Goal: Communication & Community: Participate in discussion

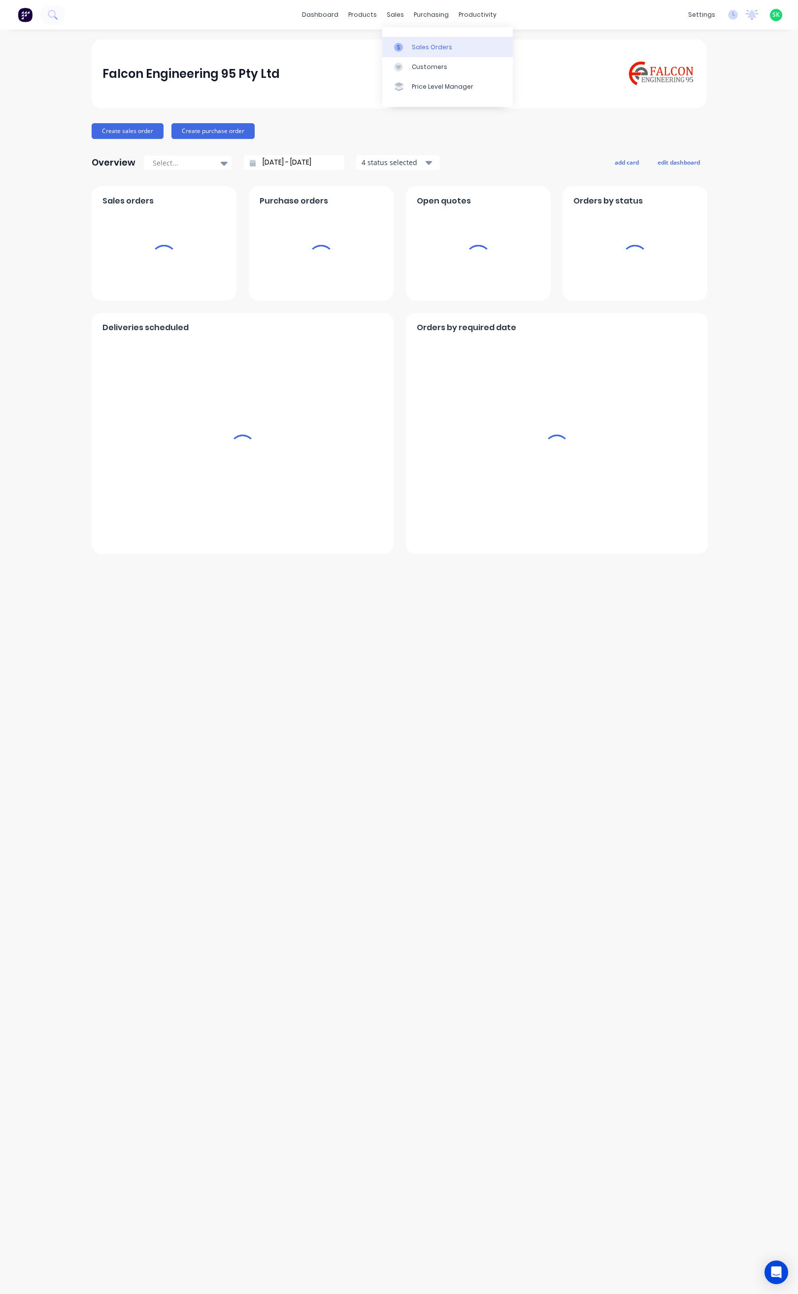
click at [418, 46] on div "Sales Orders" at bounding box center [432, 47] width 40 height 9
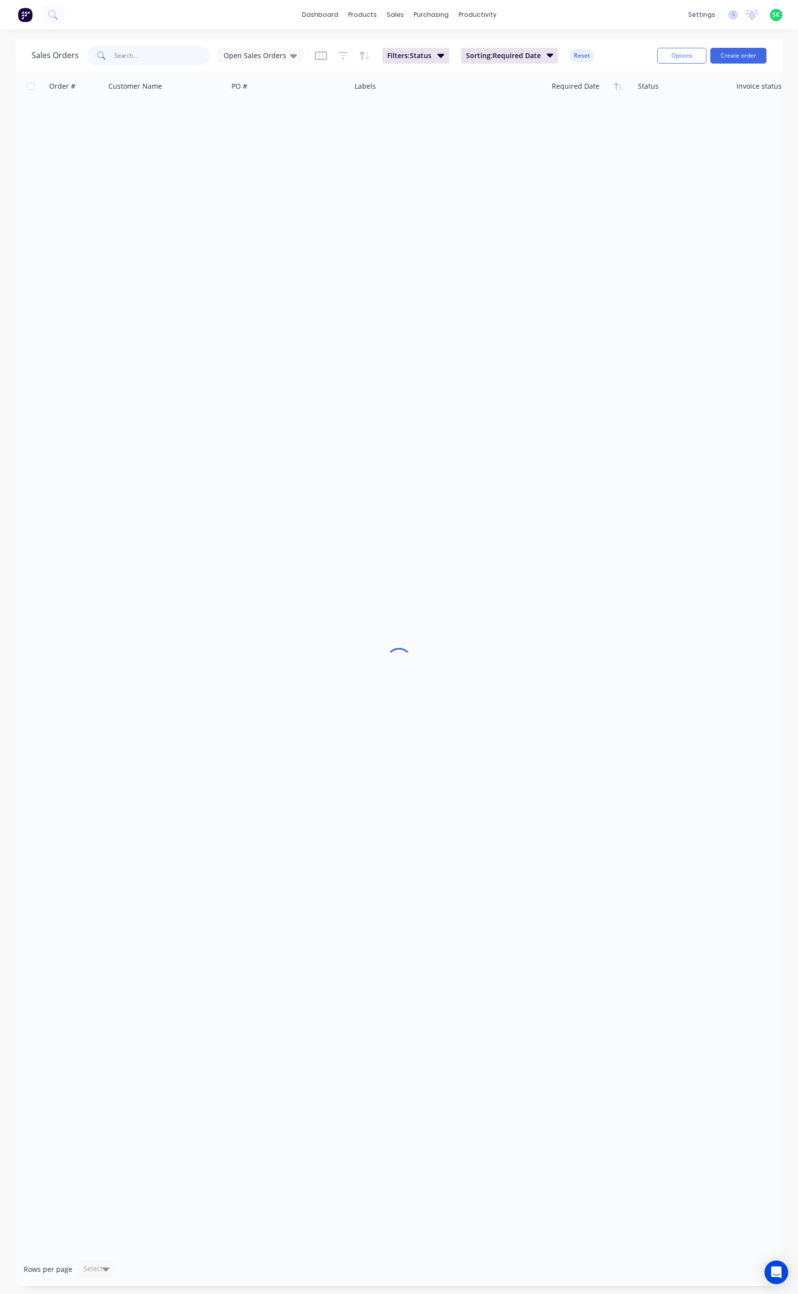
click at [129, 56] on input "text" at bounding box center [162, 56] width 96 height 20
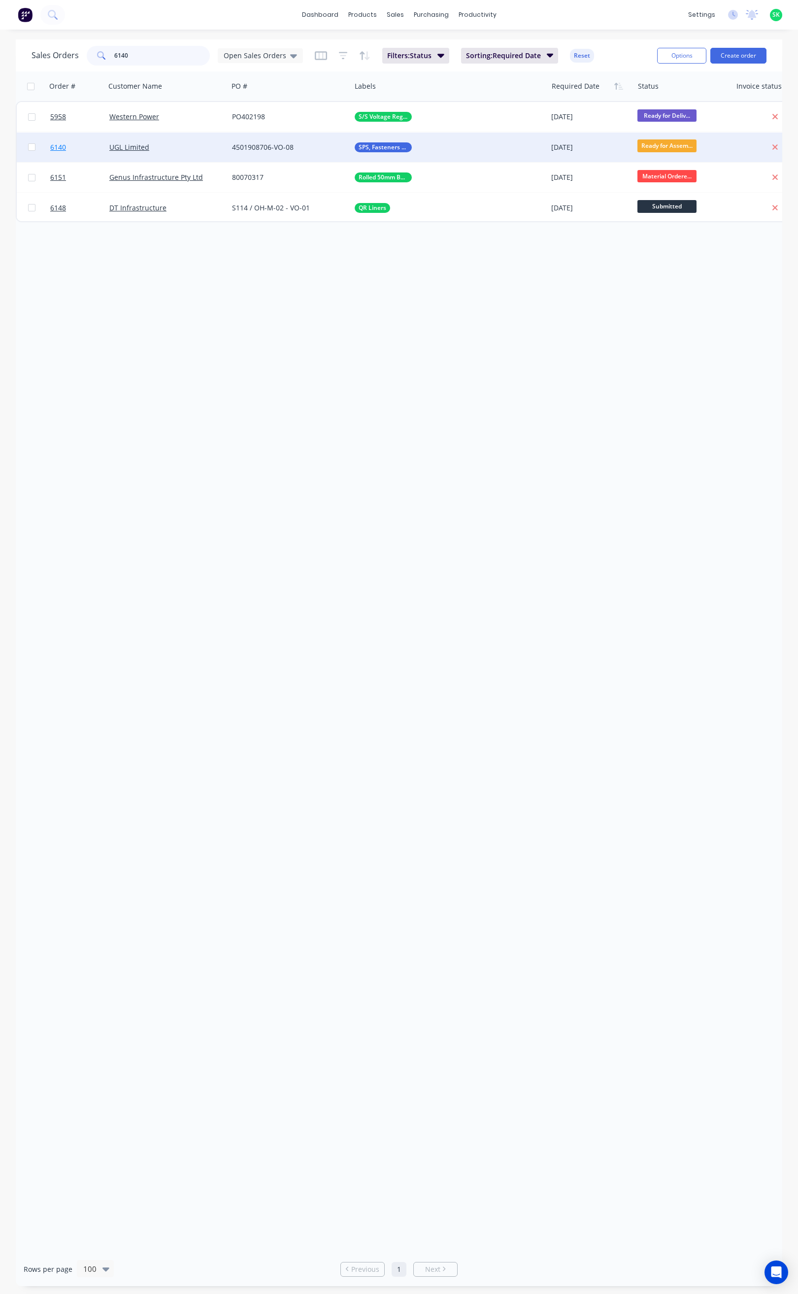
type input "6140"
click at [61, 148] on span "6140" at bounding box center [58, 147] width 16 height 10
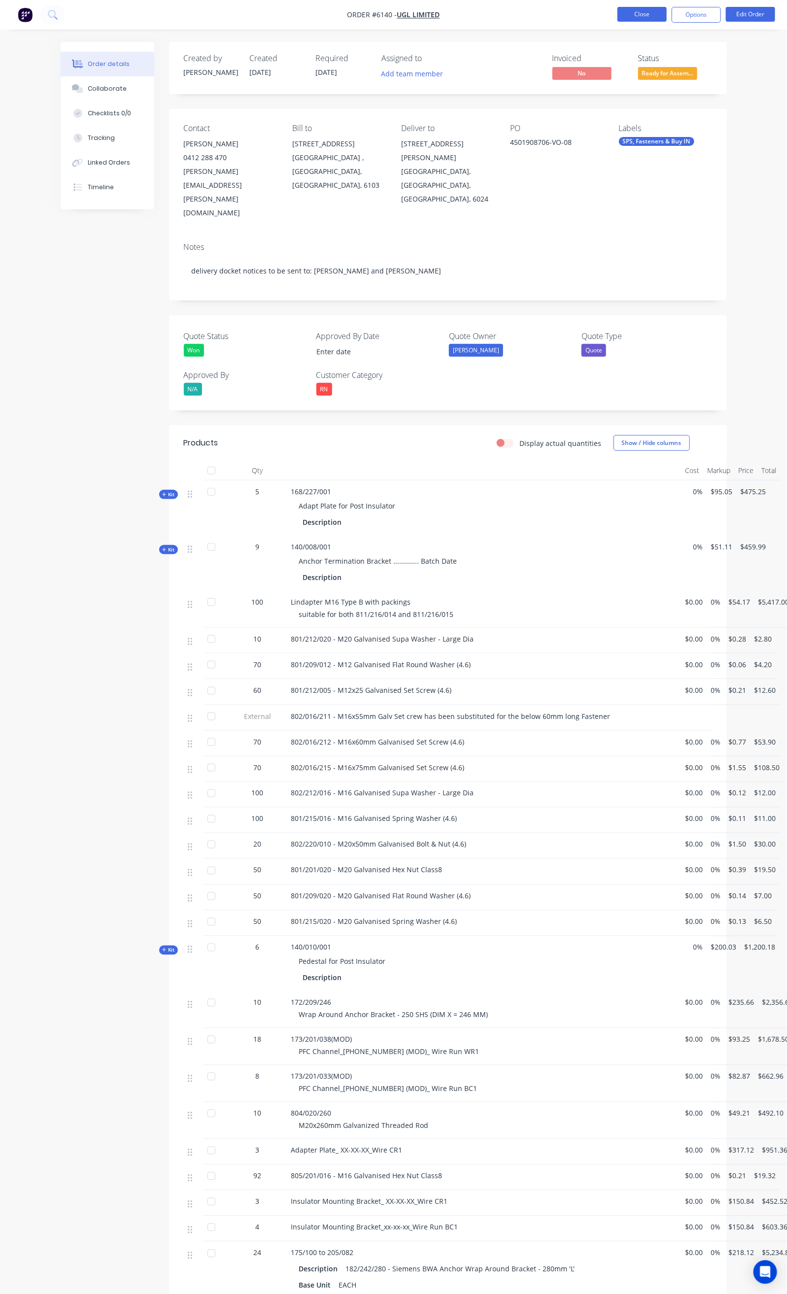
click at [650, 11] on button "Close" at bounding box center [641, 14] width 49 height 15
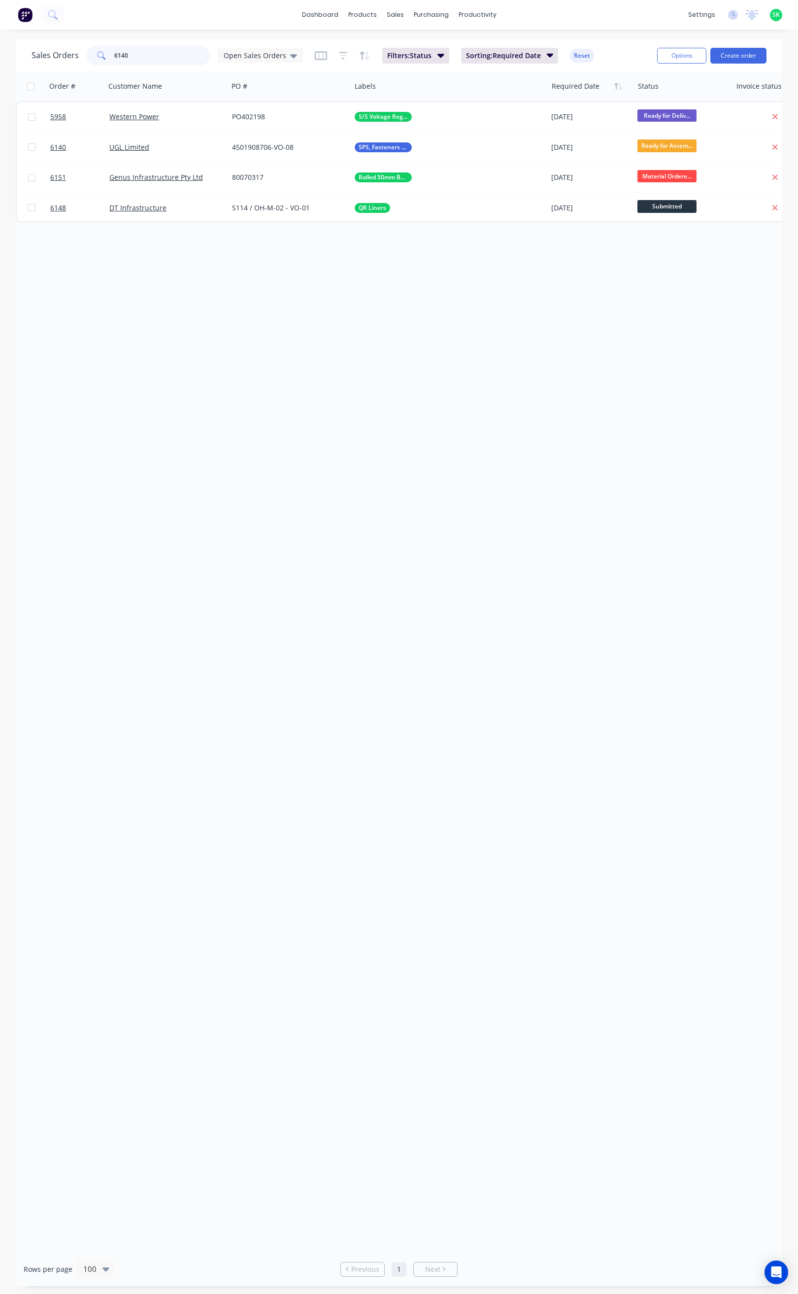
drag, startPoint x: 113, startPoint y: 54, endPoint x: 98, endPoint y: 55, distance: 15.3
click at [98, 55] on div "6140" at bounding box center [148, 56] width 123 height 20
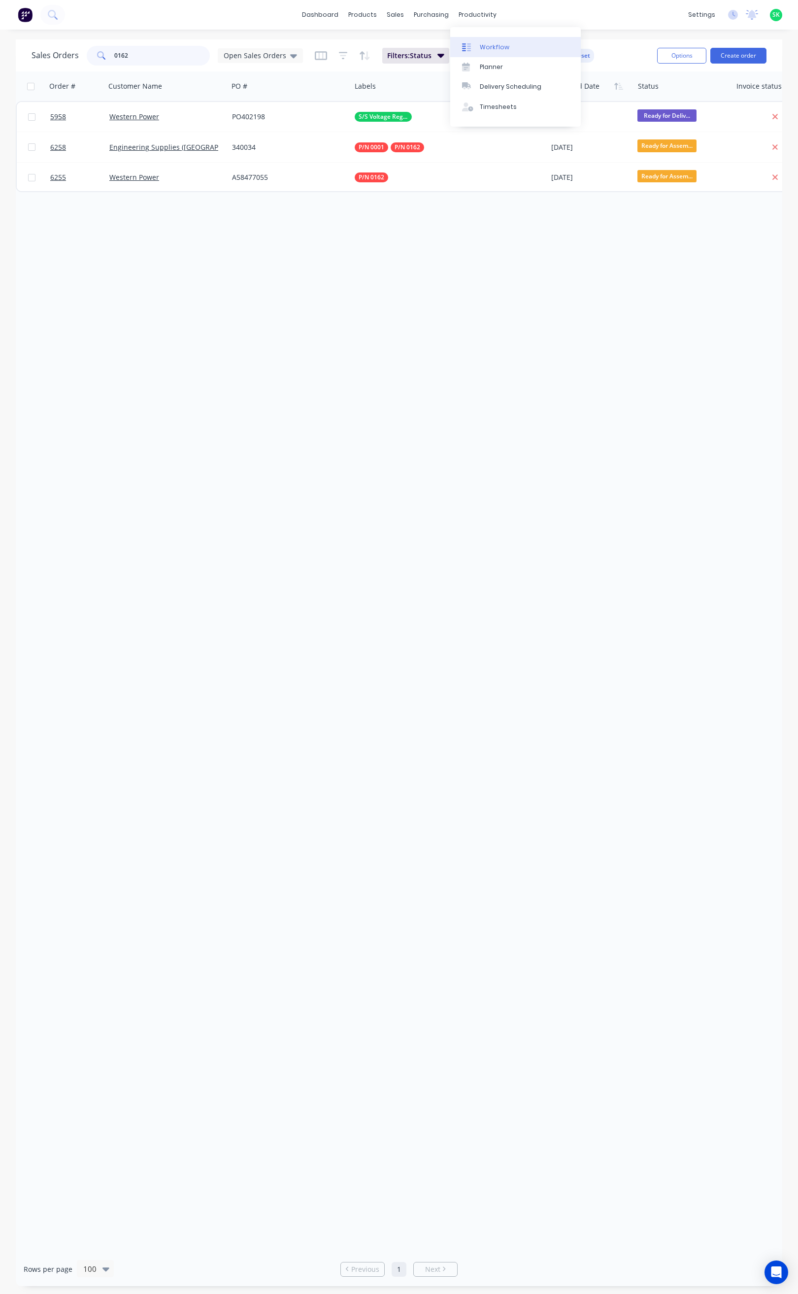
type input "0162"
click at [494, 40] on link "Workflow" at bounding box center [515, 47] width 131 height 20
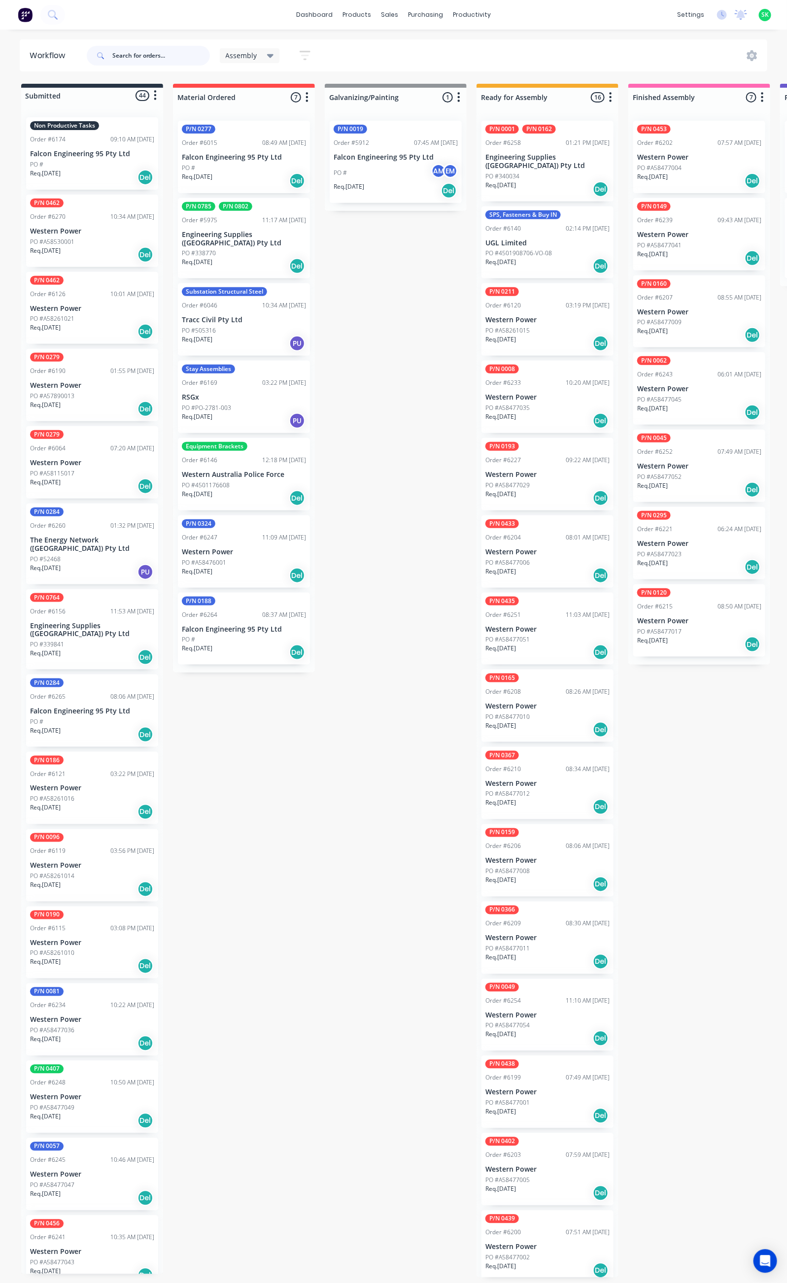
click at [129, 56] on input "text" at bounding box center [161, 56] width 98 height 20
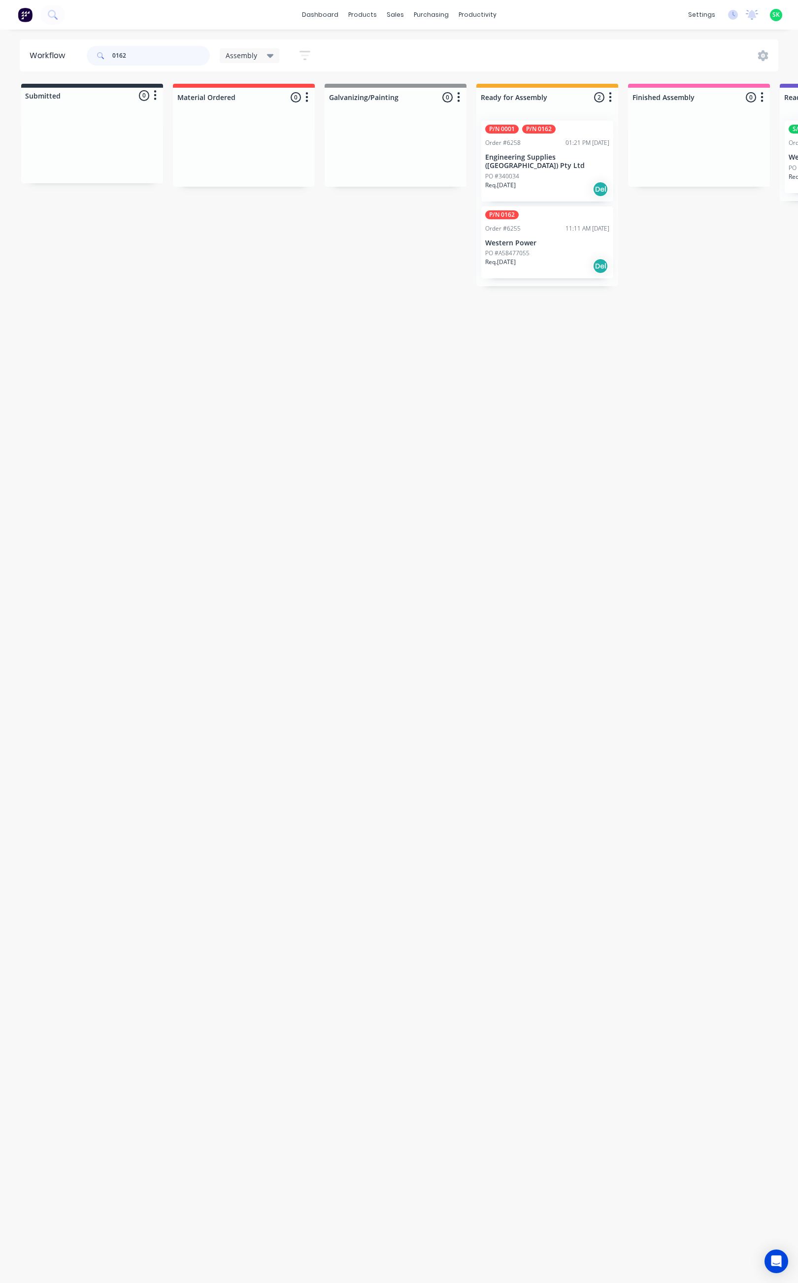
type input "0162"
click at [532, 228] on div "P/N 0162 Order #6255 11:11 AM 19/08/25 Western Power PO #A58477055 Req. 16/11/2…" at bounding box center [547, 242] width 132 height 72
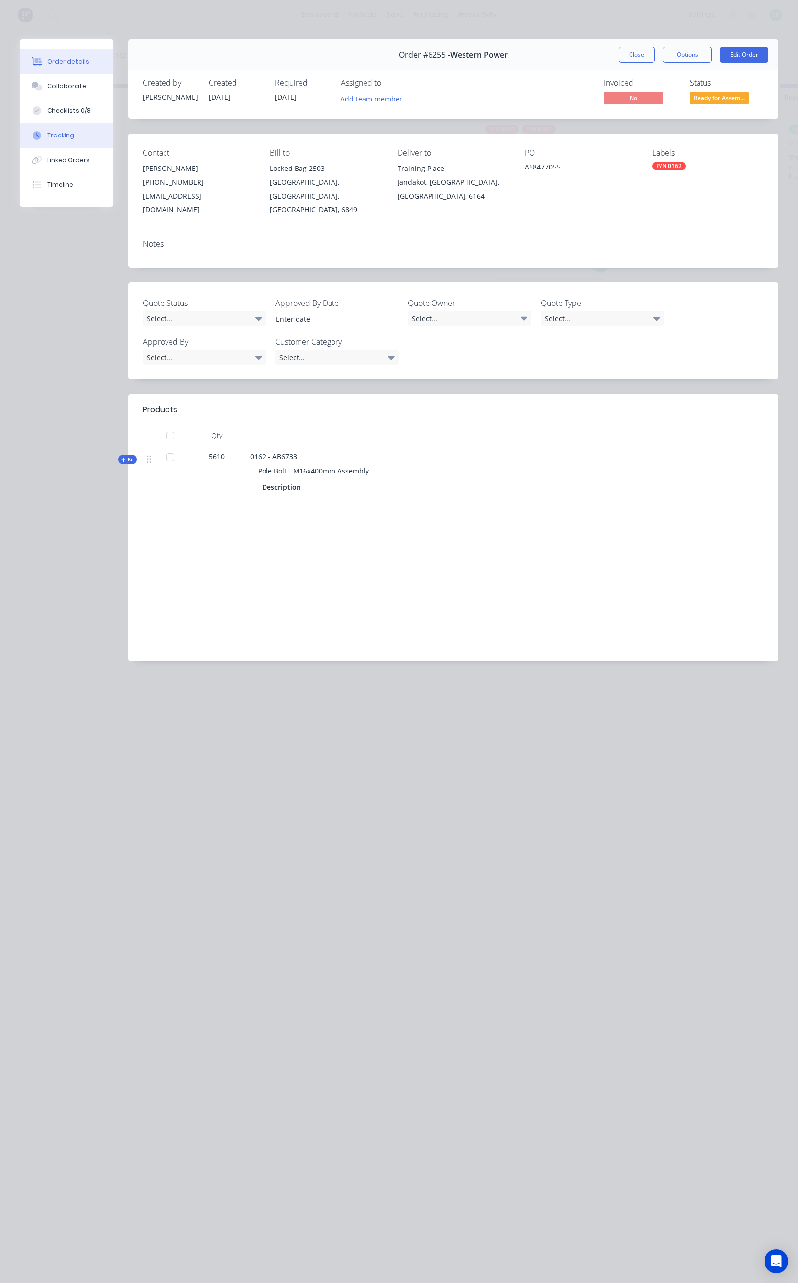
click at [77, 133] on button "Tracking" at bounding box center [67, 135] width 94 height 25
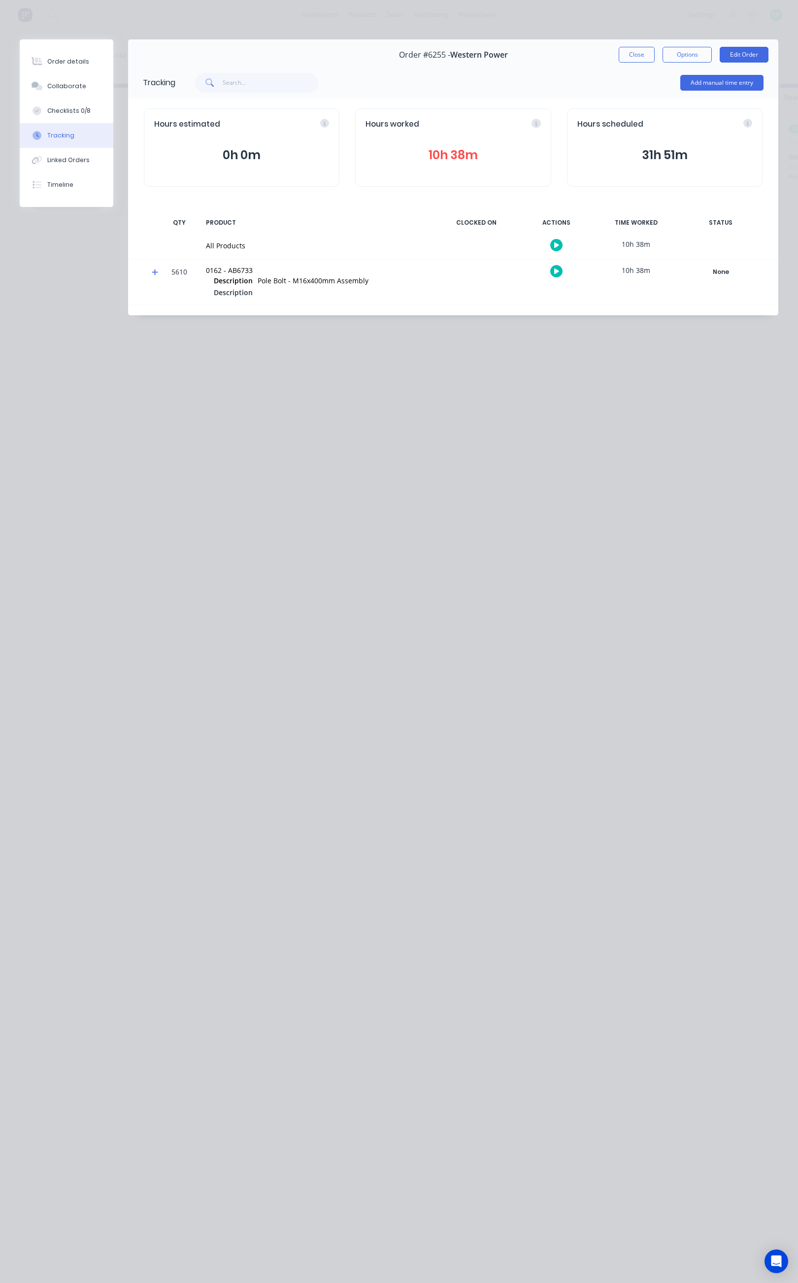
click at [556, 243] on icon "button" at bounding box center [556, 245] width 5 height 6
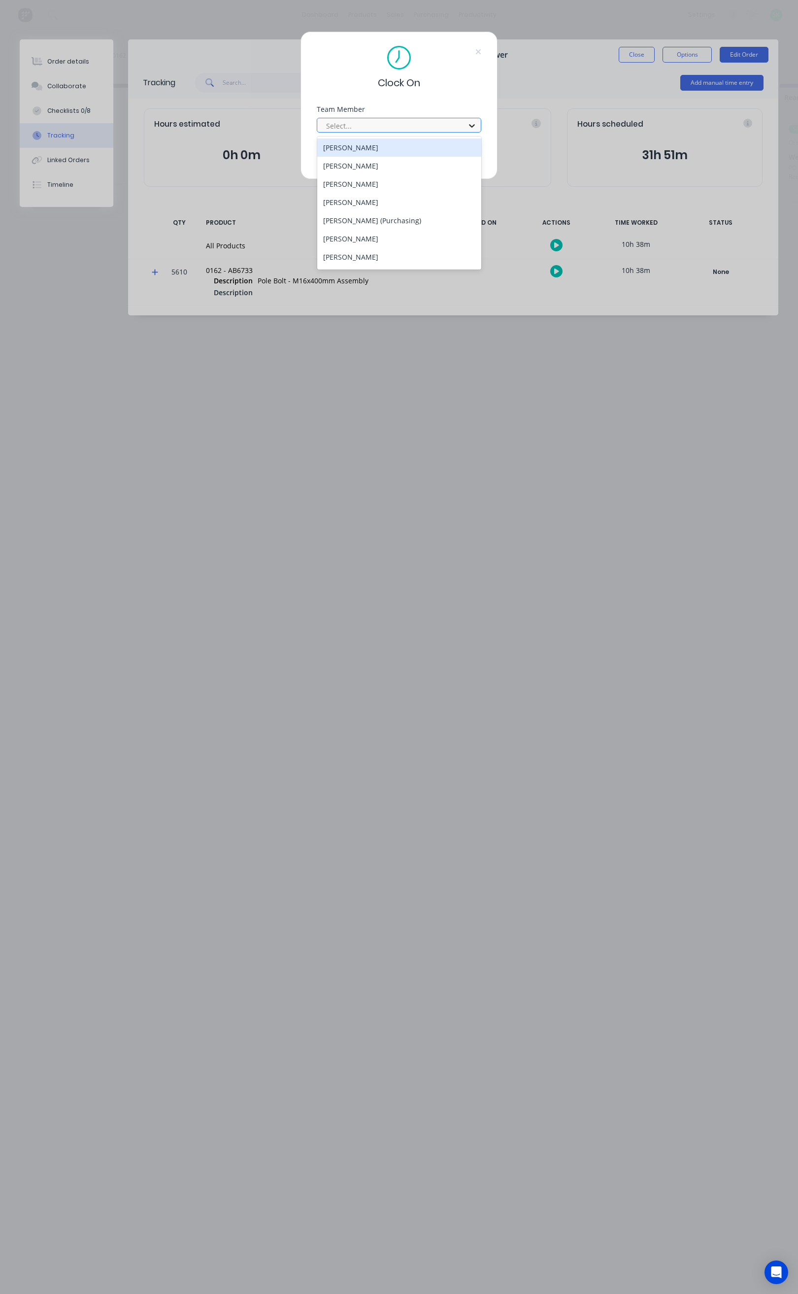
click at [470, 126] on icon at bounding box center [472, 125] width 6 height 3
type input "c"
click at [364, 181] on div "Craig Rose" at bounding box center [399, 184] width 164 height 18
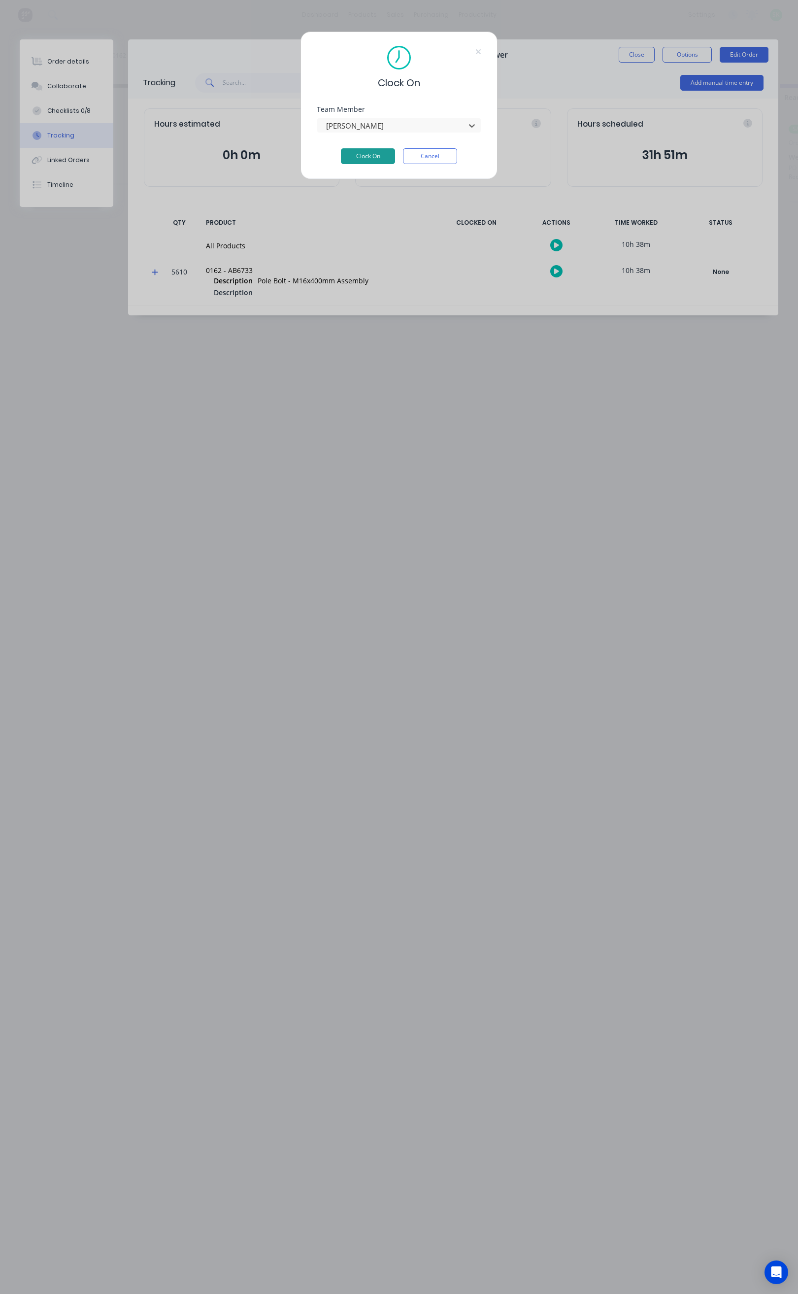
click at [370, 156] on button "Clock On" at bounding box center [368, 156] width 54 height 16
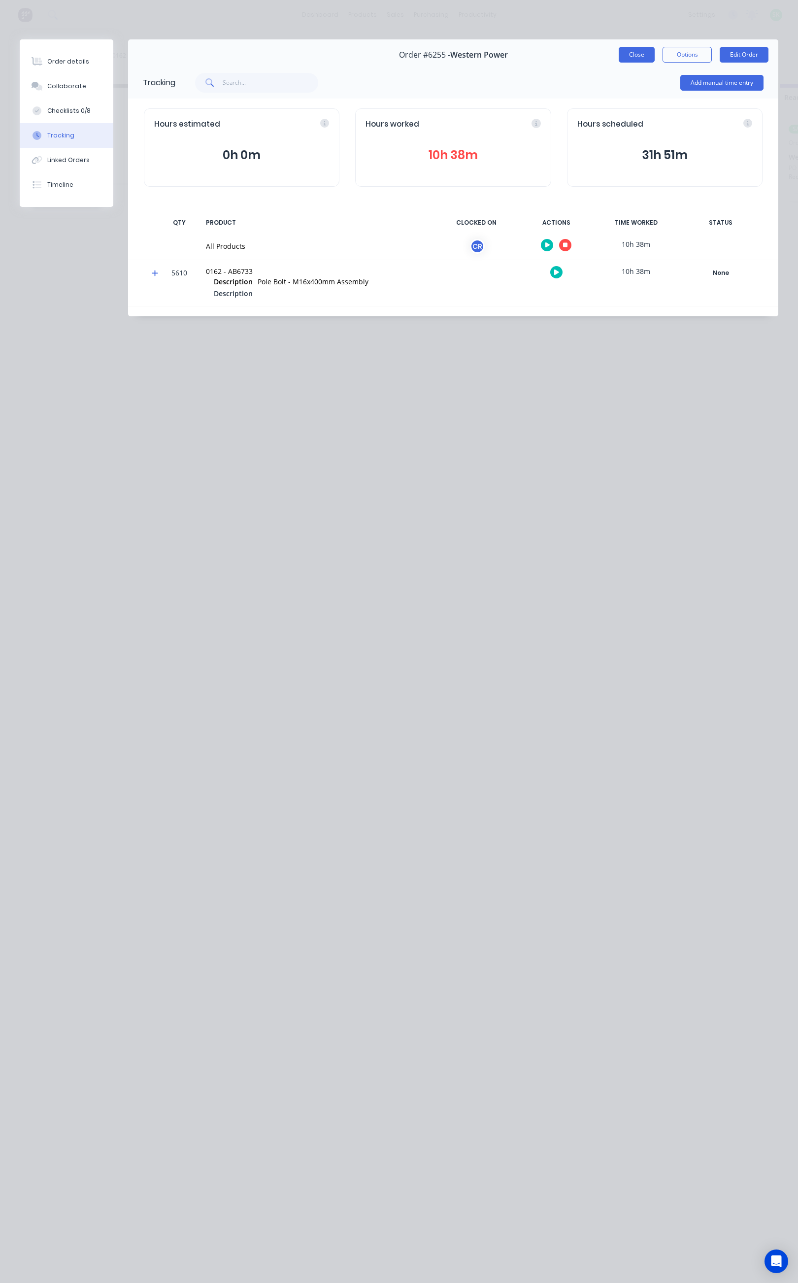
click at [632, 53] on button "Close" at bounding box center [637, 55] width 36 height 16
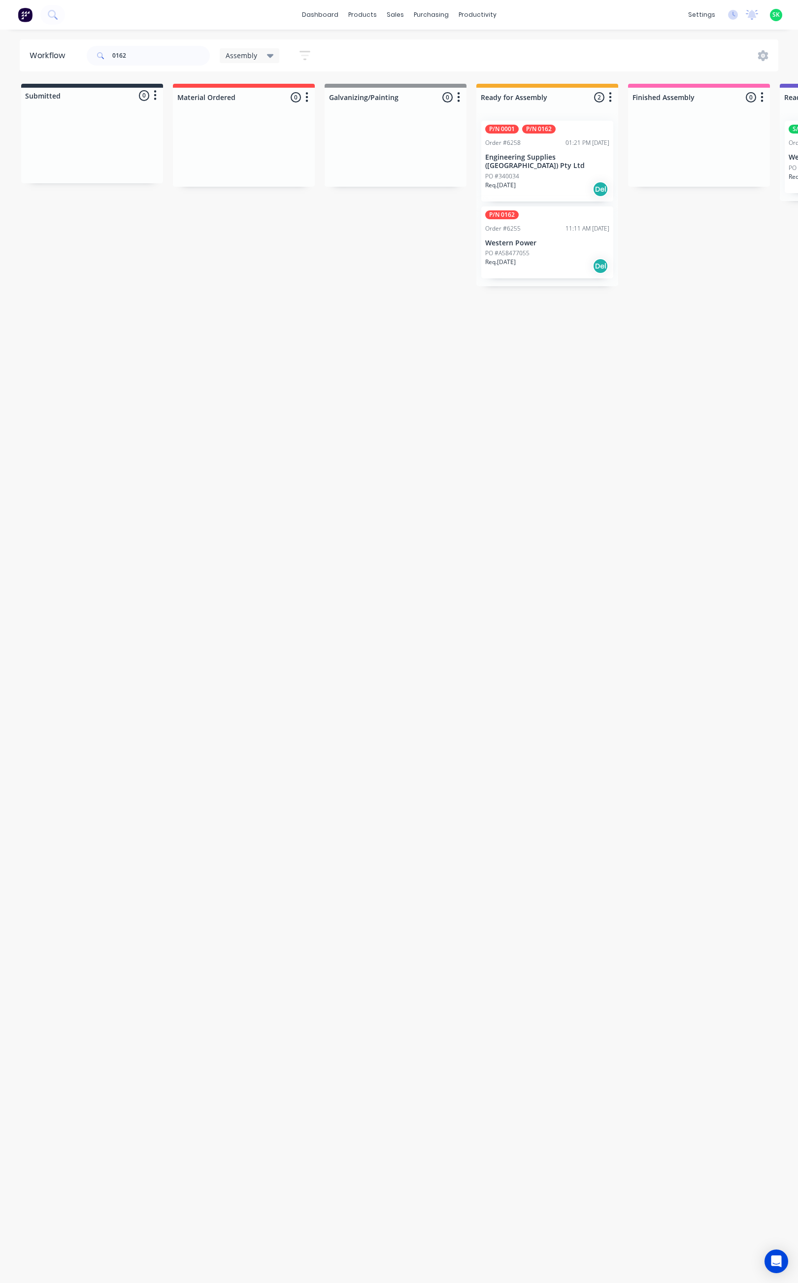
drag, startPoint x: 410, startPoint y: 582, endPoint x: 404, endPoint y: 575, distance: 8.7
click at [410, 580] on div "Workflow 0162 Assembly Save new view None edit Assembly (Default) edit Fabricat…" at bounding box center [399, 651] width 798 height 1224
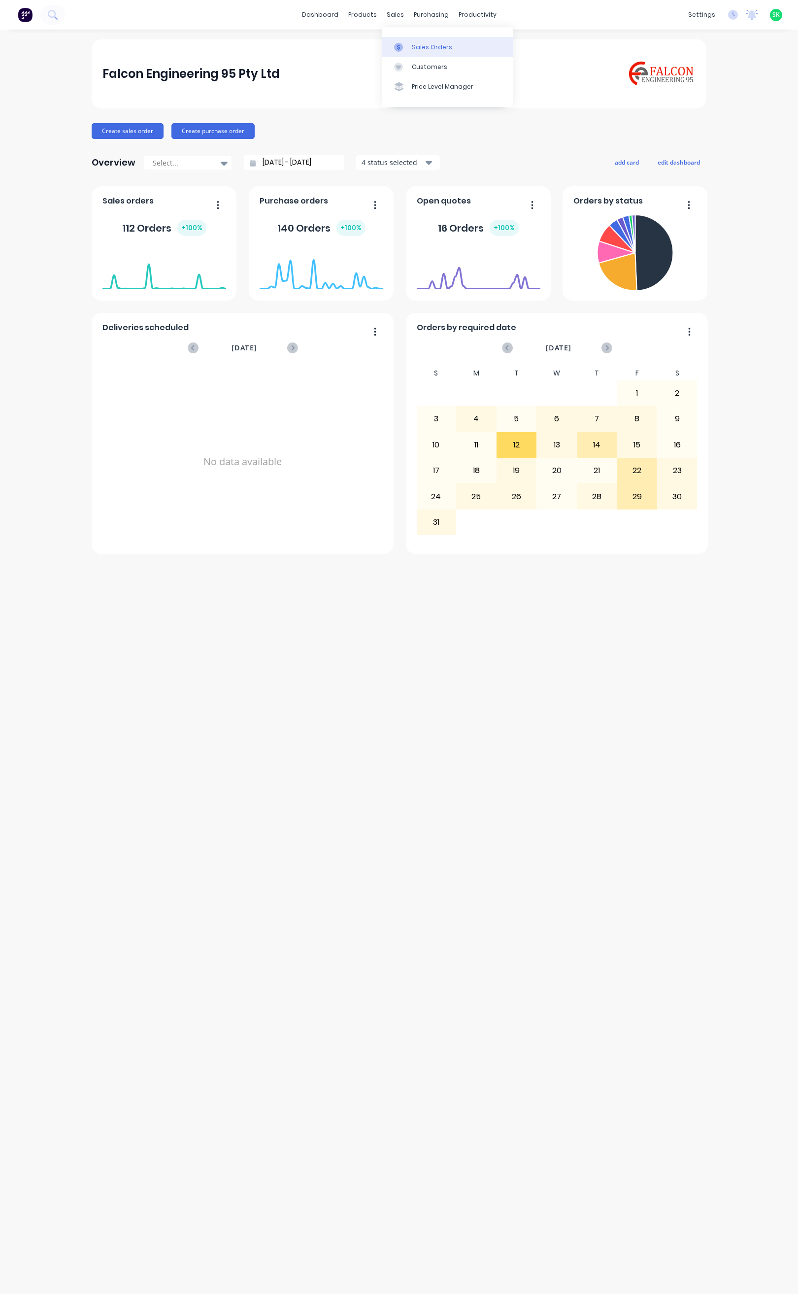
click at [410, 46] on link "Sales Orders" at bounding box center [447, 47] width 131 height 20
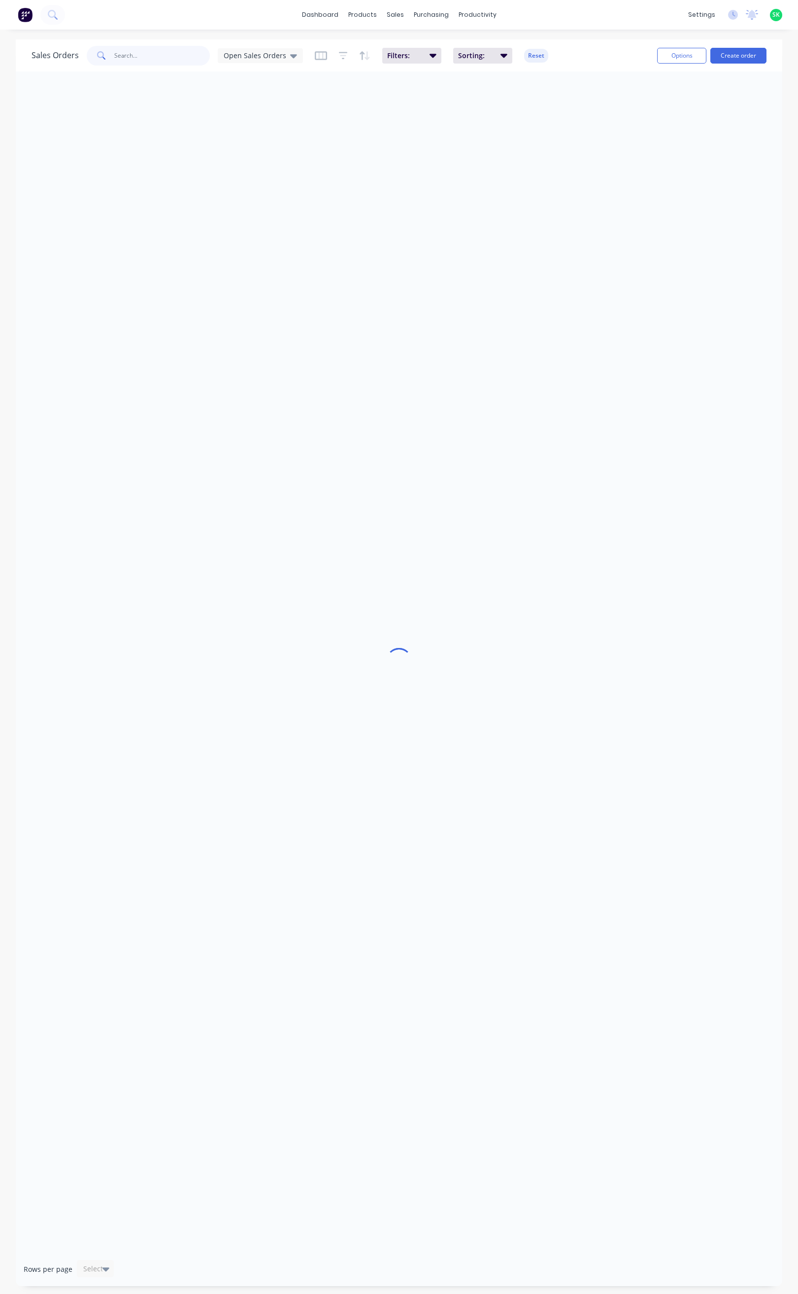
click at [143, 56] on input "text" at bounding box center [162, 56] width 96 height 20
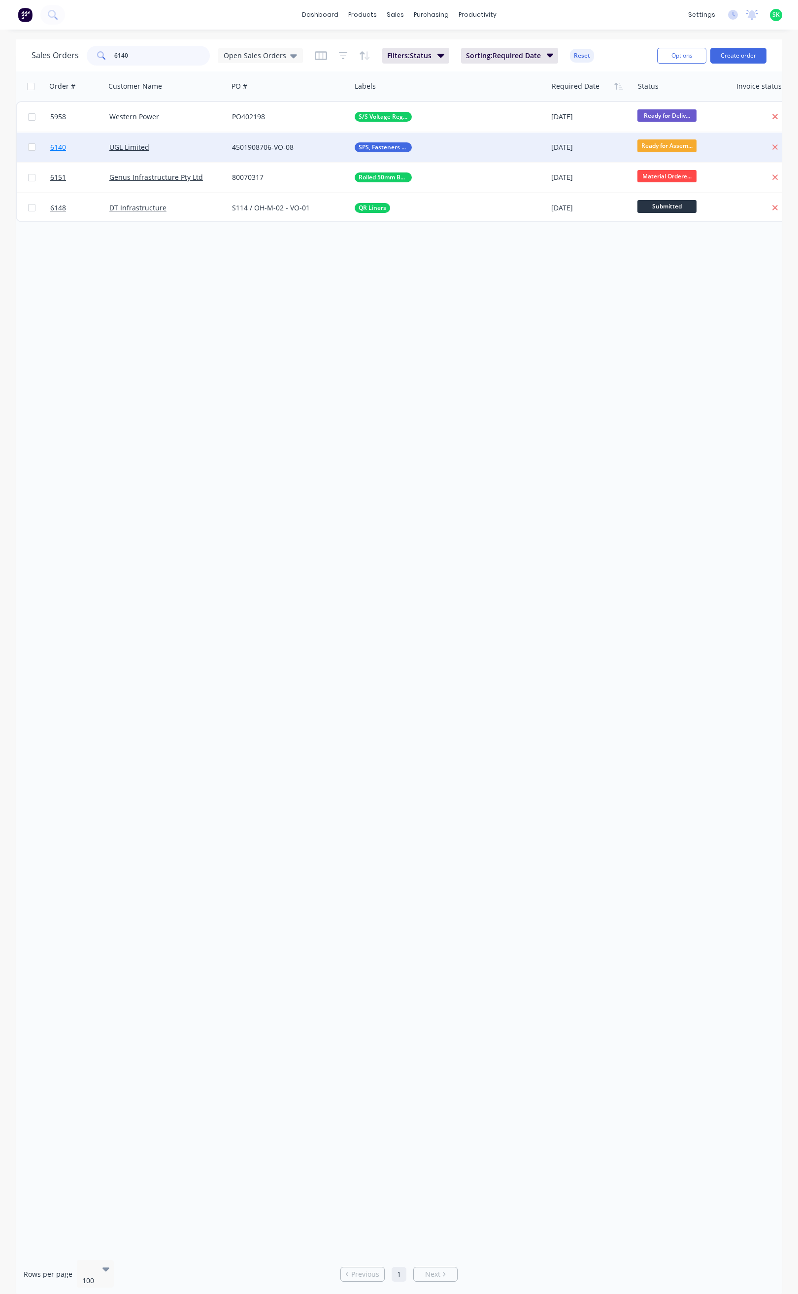
type input "6140"
click at [59, 148] on span "6140" at bounding box center [58, 147] width 16 height 10
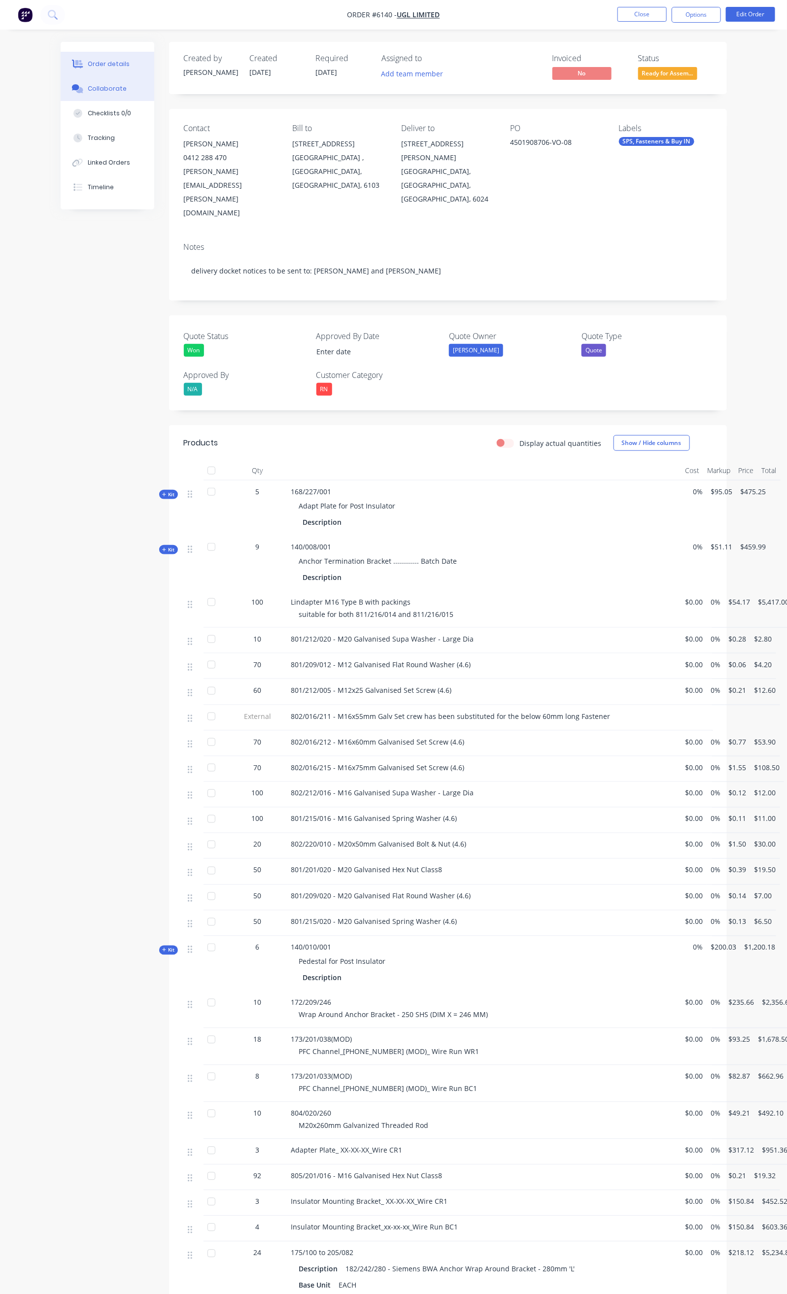
click at [88, 86] on div "Collaborate" at bounding box center [107, 88] width 39 height 9
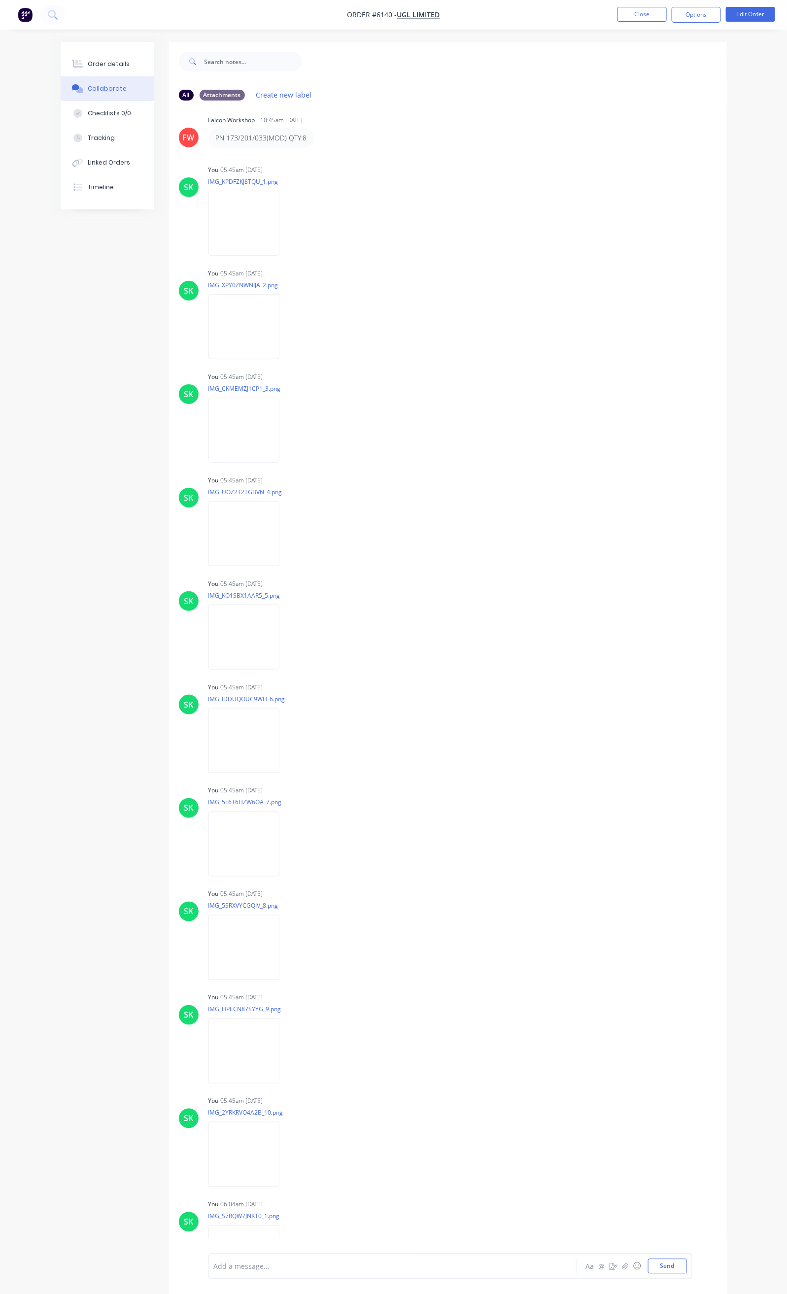
scroll to position [2573, 0]
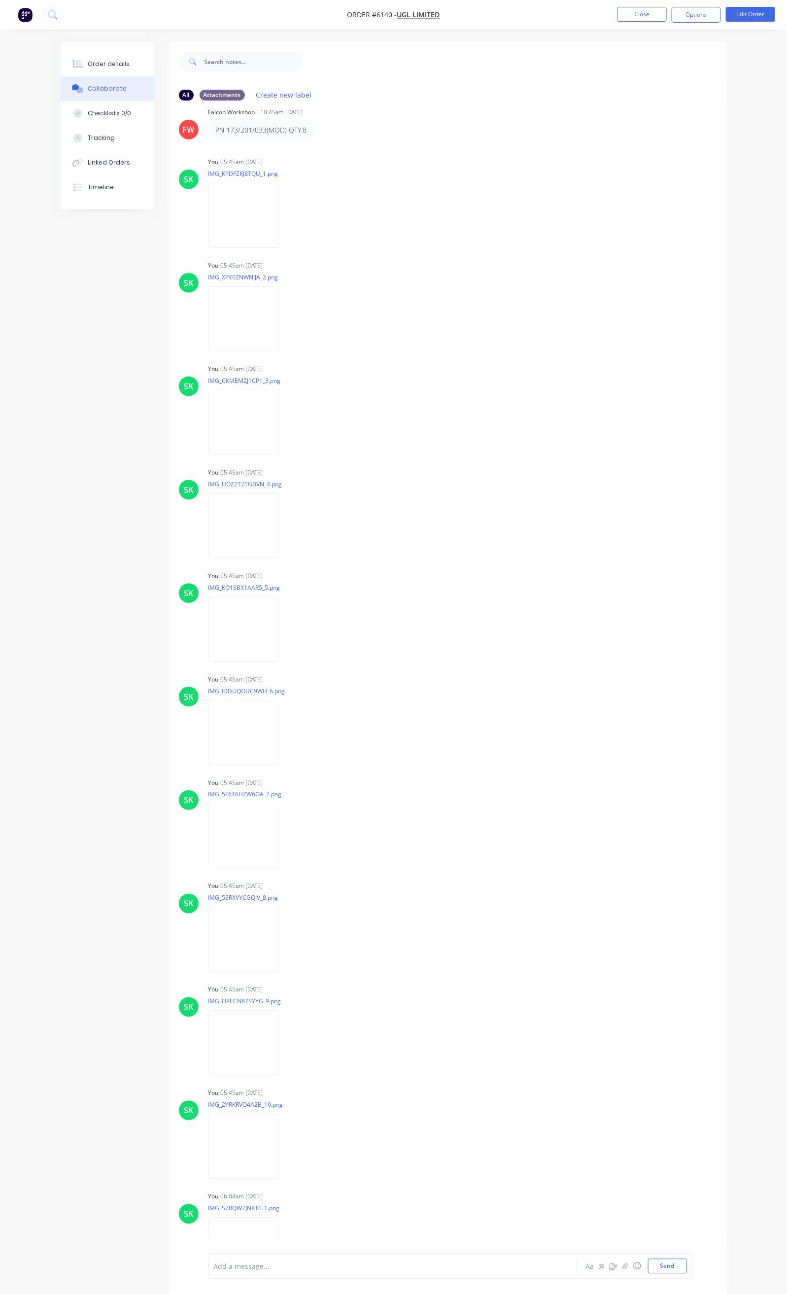
click at [252, 1260] on div "Add a message..." at bounding box center [391, 1266] width 355 height 15
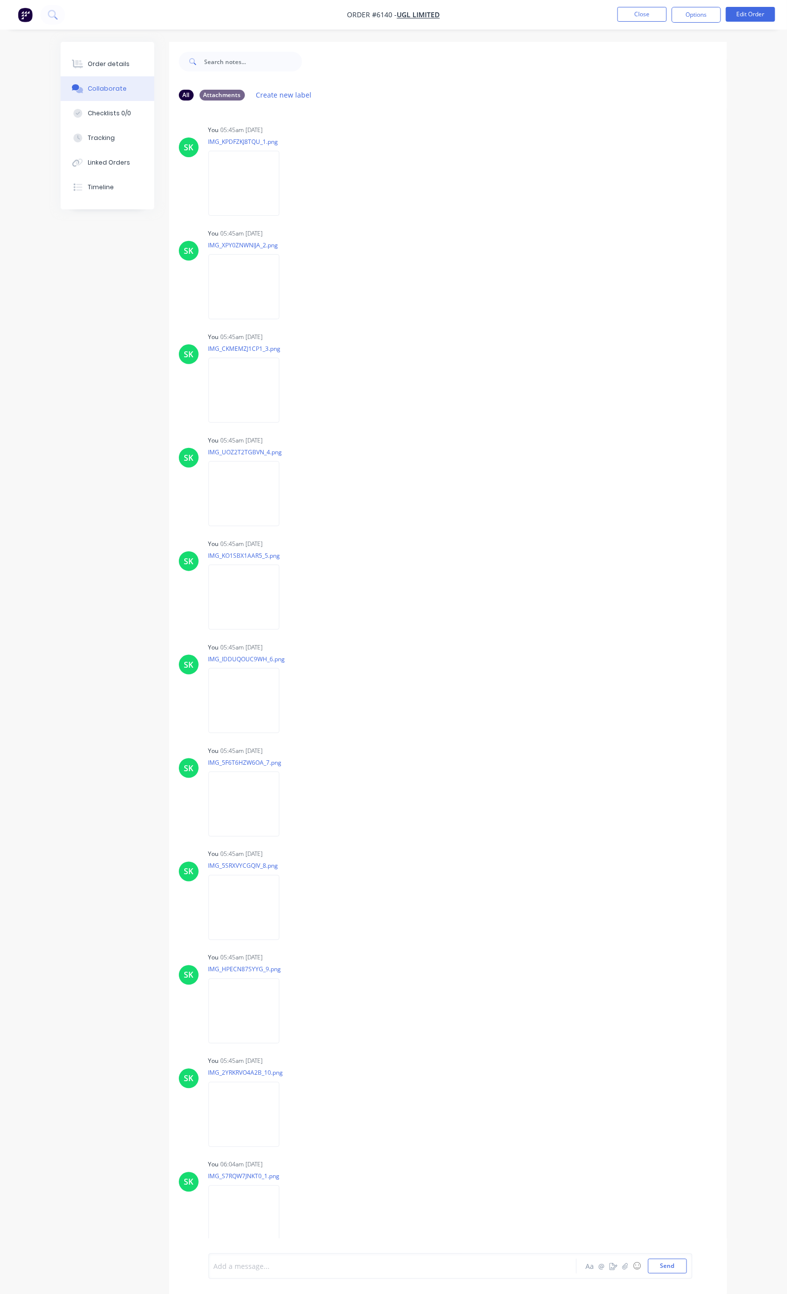
click at [214, 1264] on div at bounding box center [391, 1267] width 354 height 10
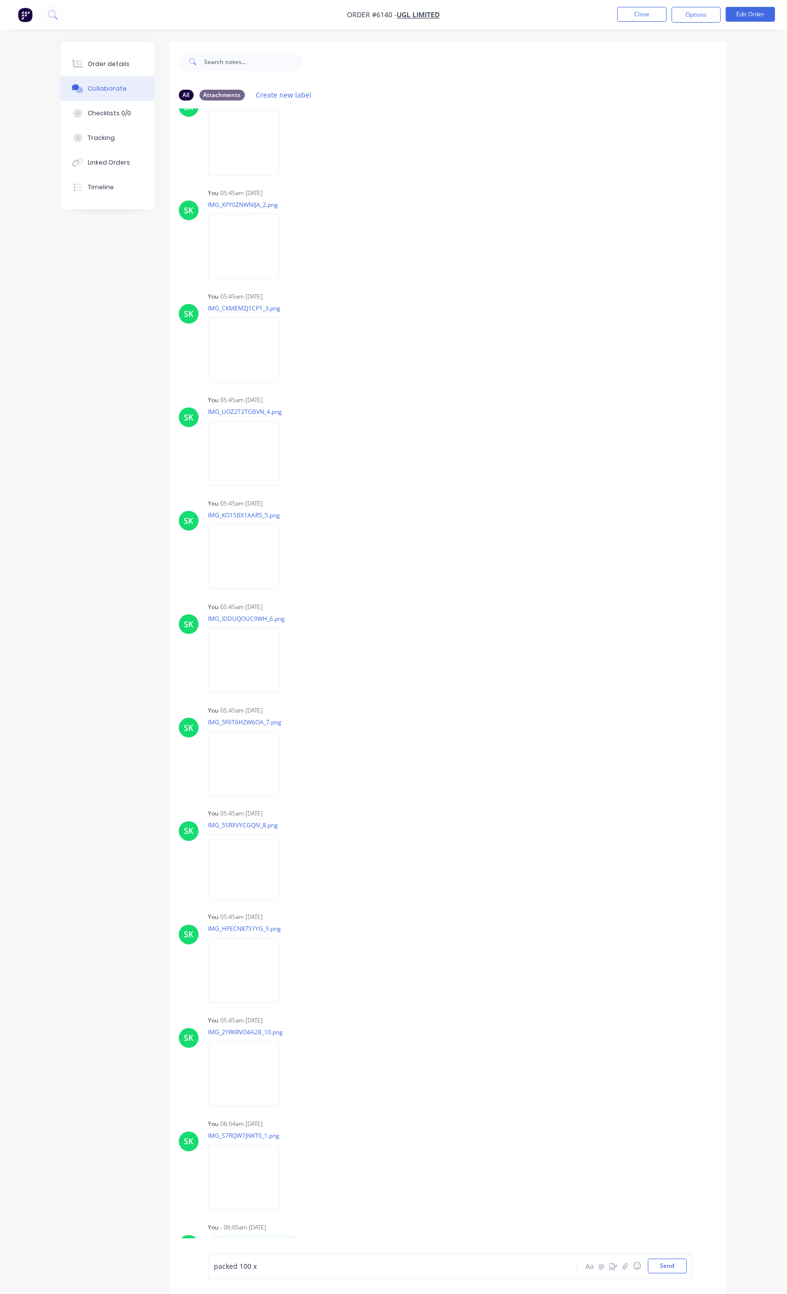
click at [246, 1264] on div "packed 100 x" at bounding box center [391, 1267] width 354 height 10
click at [208, 1267] on div "packed 100 x Lindapter M16 Type B with packings suitable for both 811/216/014 a…" at bounding box center [450, 1264] width 484 height 32
click at [339, 1259] on div "packed 100 x Lindapter M16 Type B with packings" at bounding box center [391, 1258] width 354 height 10
click at [687, 1269] on button "Send" at bounding box center [667, 1266] width 39 height 15
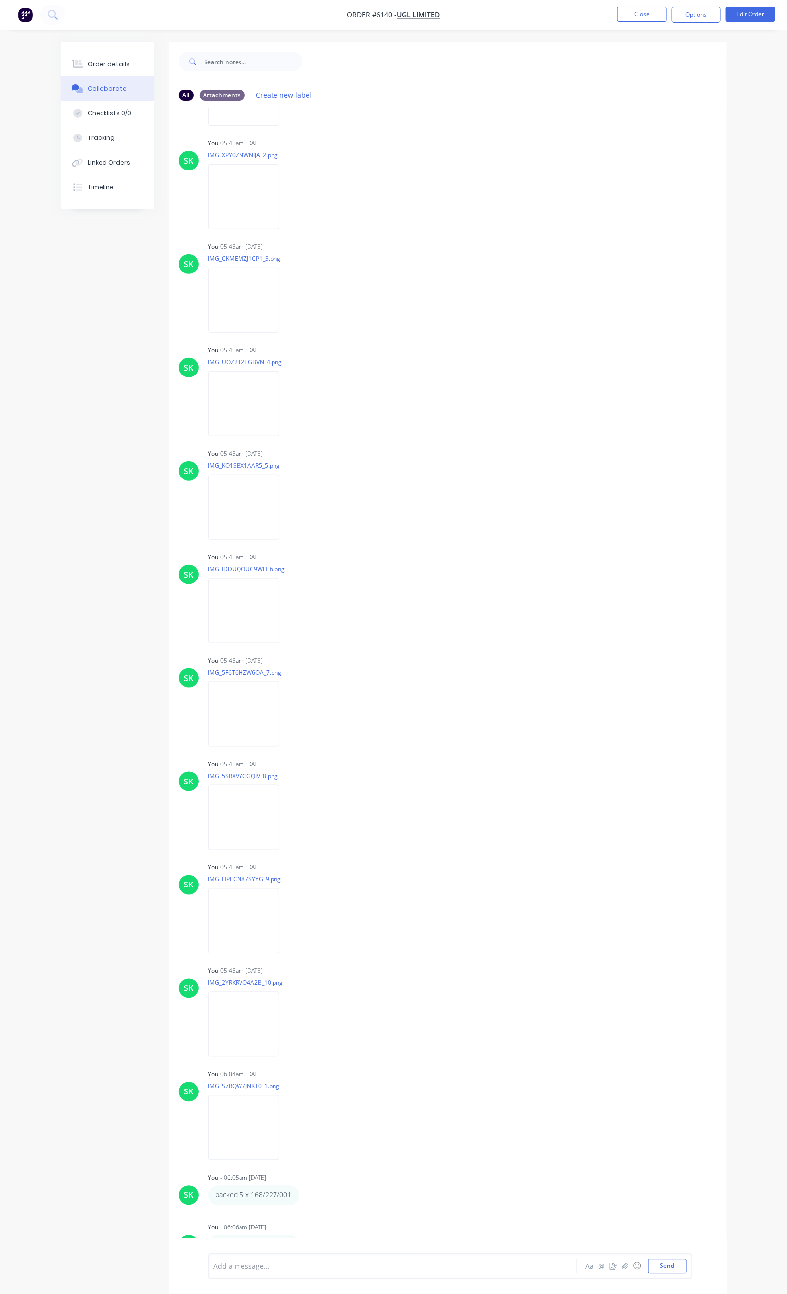
click at [214, 1267] on div at bounding box center [391, 1267] width 354 height 10
click at [234, 1267] on div "Packed 10 x" at bounding box center [391, 1267] width 354 height 10
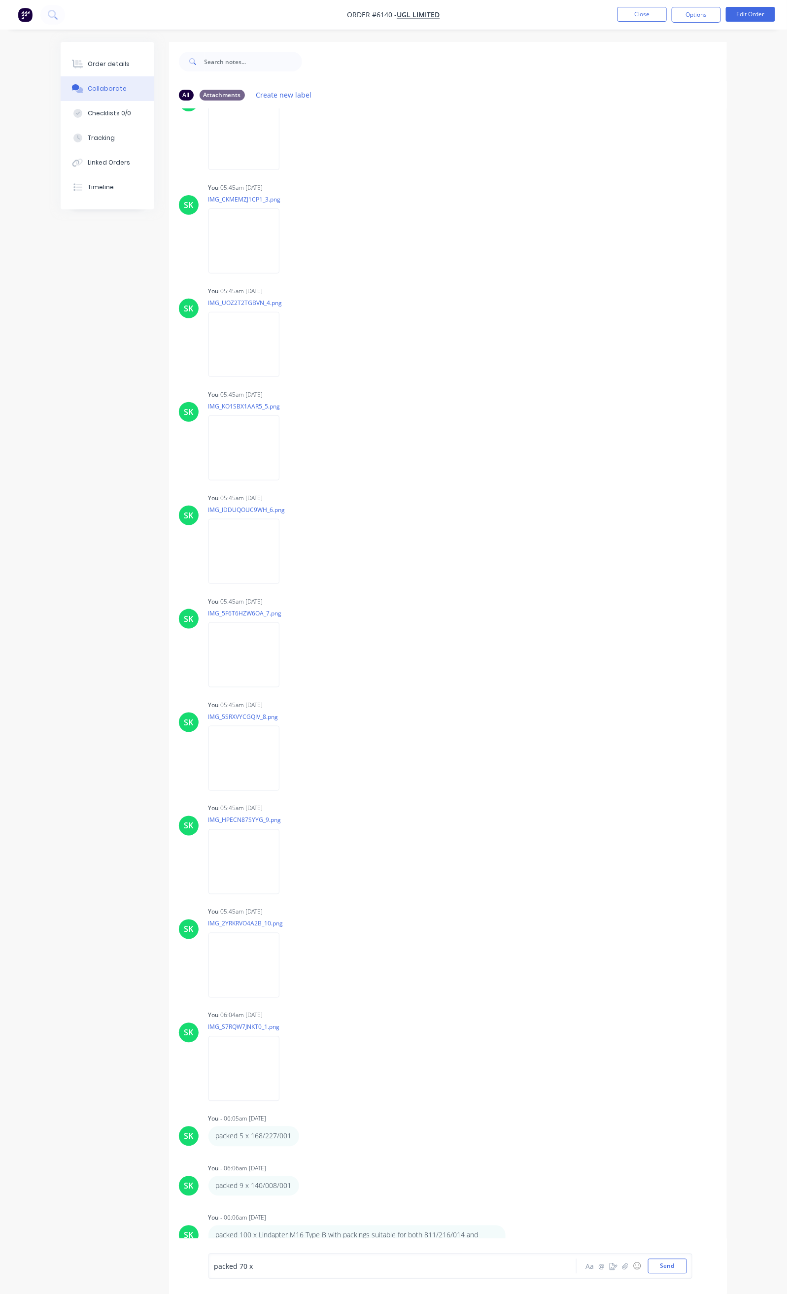
click at [216, 1266] on div "packed 70 x" at bounding box center [391, 1267] width 354 height 10
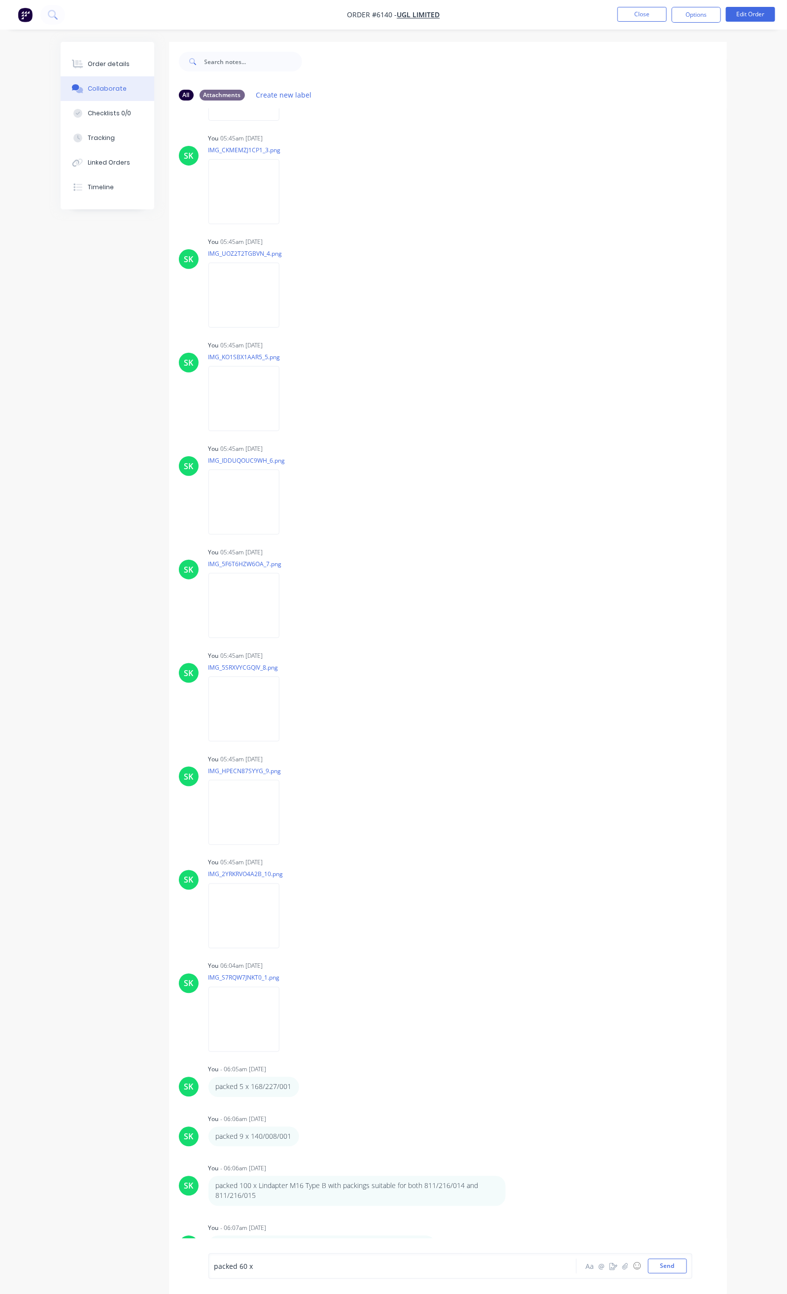
click at [231, 1259] on div "packed 60 x" at bounding box center [391, 1266] width 355 height 15
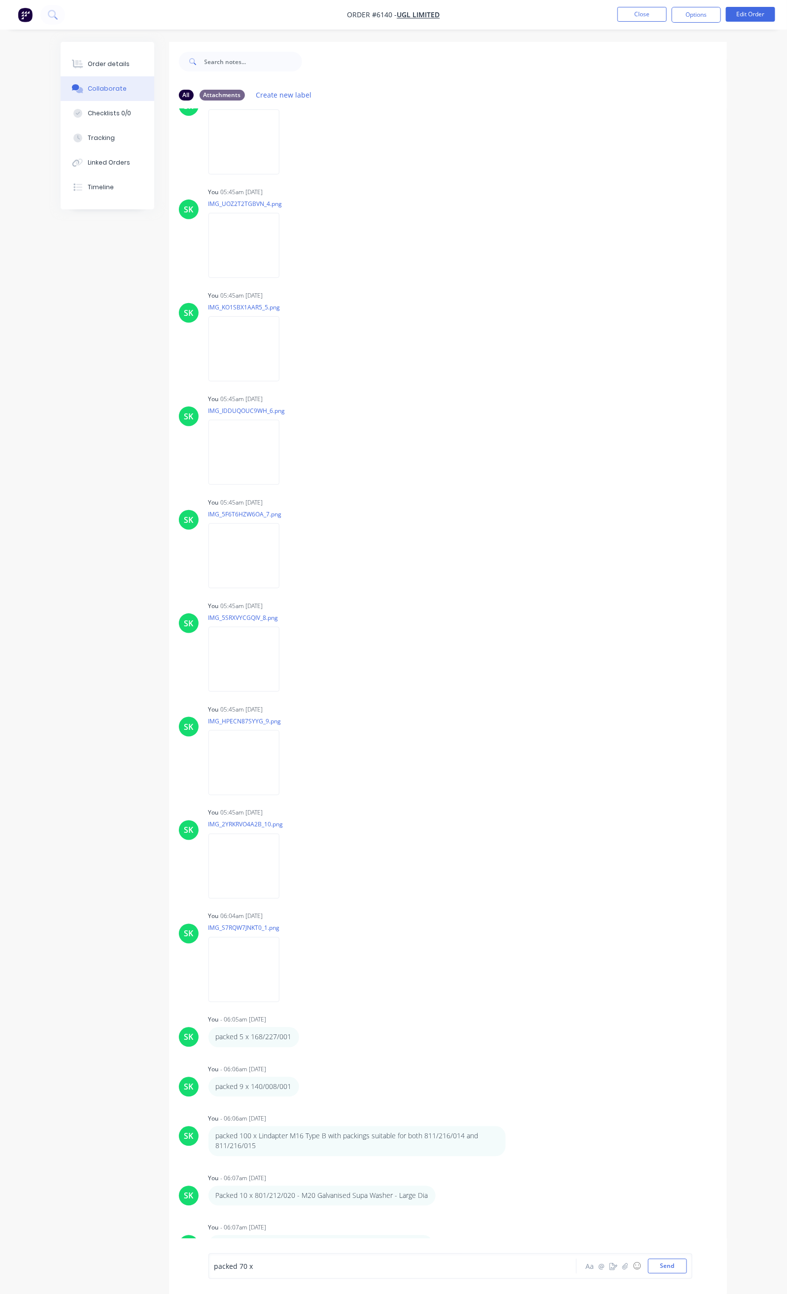
click at [225, 1270] on div "packed 70 x" at bounding box center [391, 1267] width 354 height 10
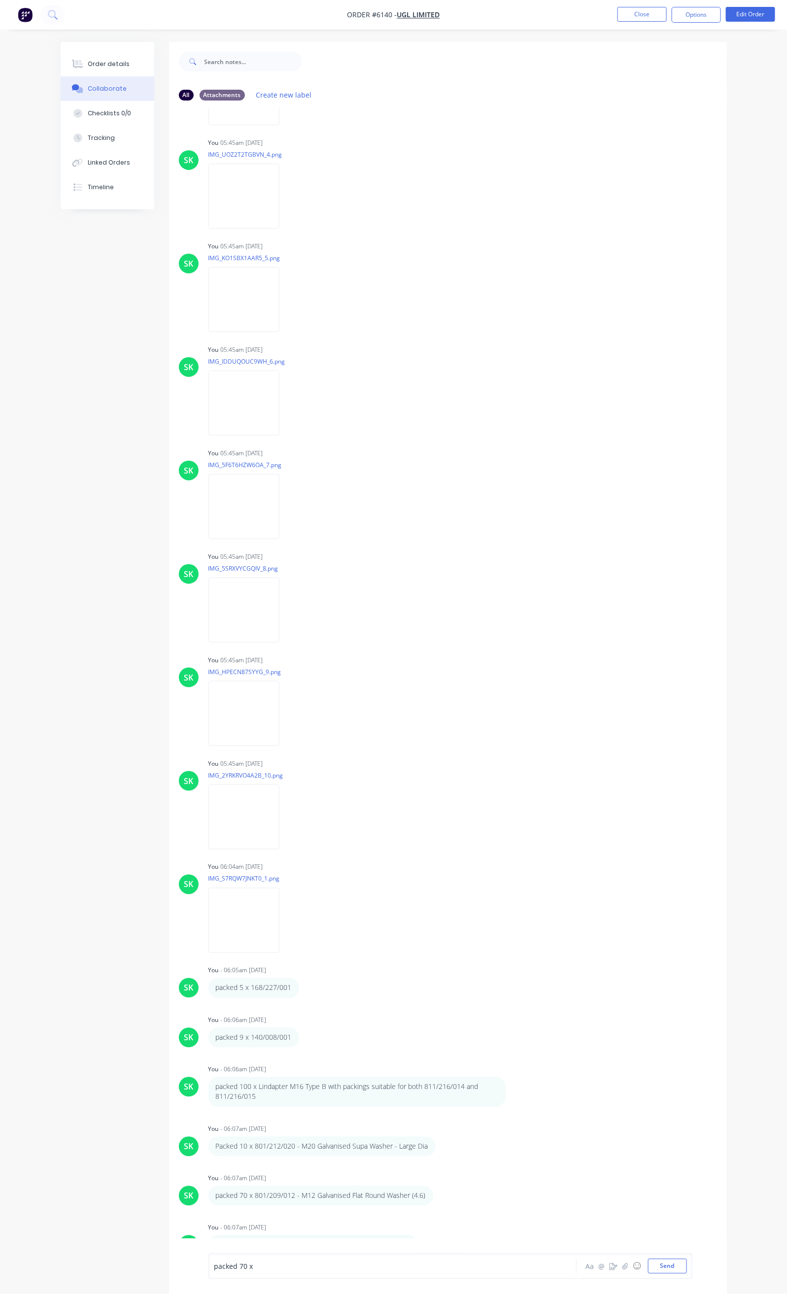
click at [265, 1266] on div "packed 70 x" at bounding box center [391, 1267] width 354 height 10
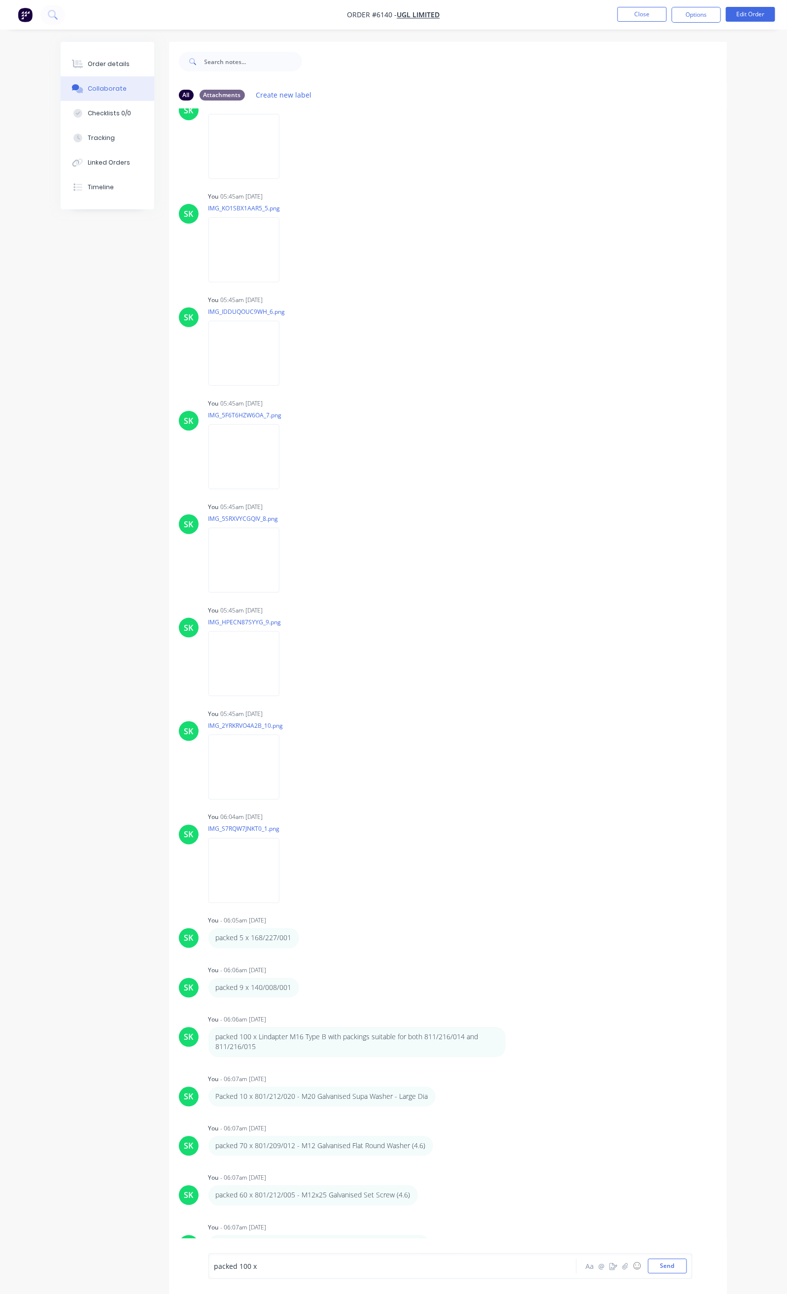
click at [223, 1266] on div "packed 100 x" at bounding box center [391, 1267] width 354 height 10
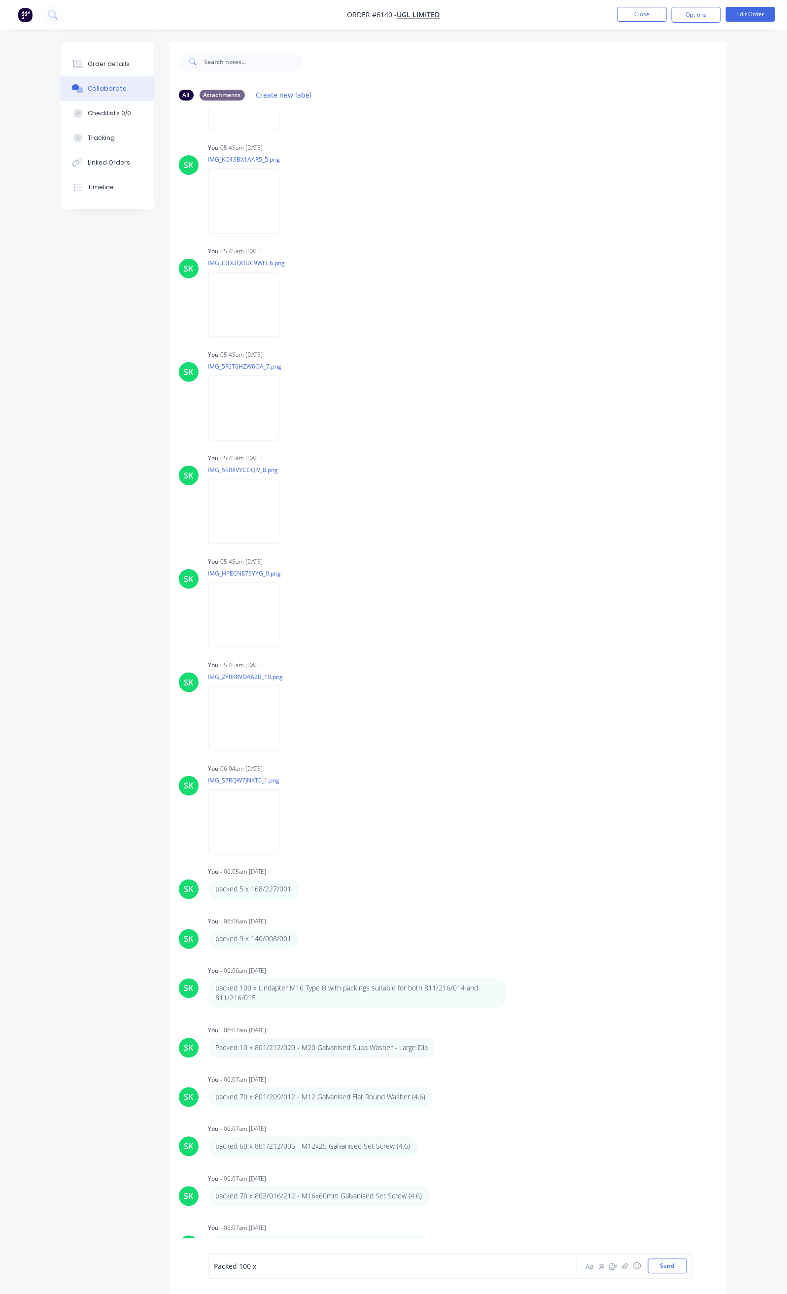
click at [228, 1267] on div "Packed 100 x" at bounding box center [391, 1267] width 354 height 10
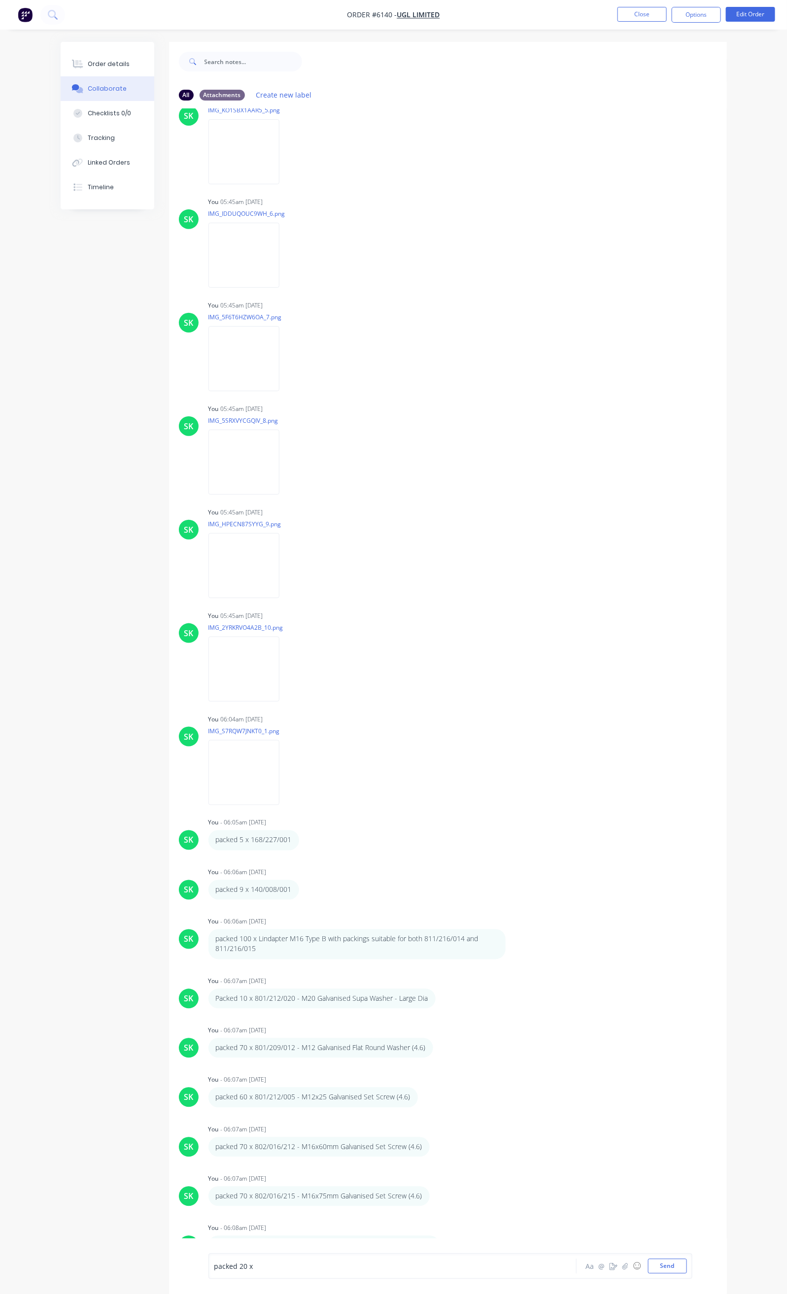
click at [224, 1265] on div "packed 20 x" at bounding box center [391, 1267] width 354 height 10
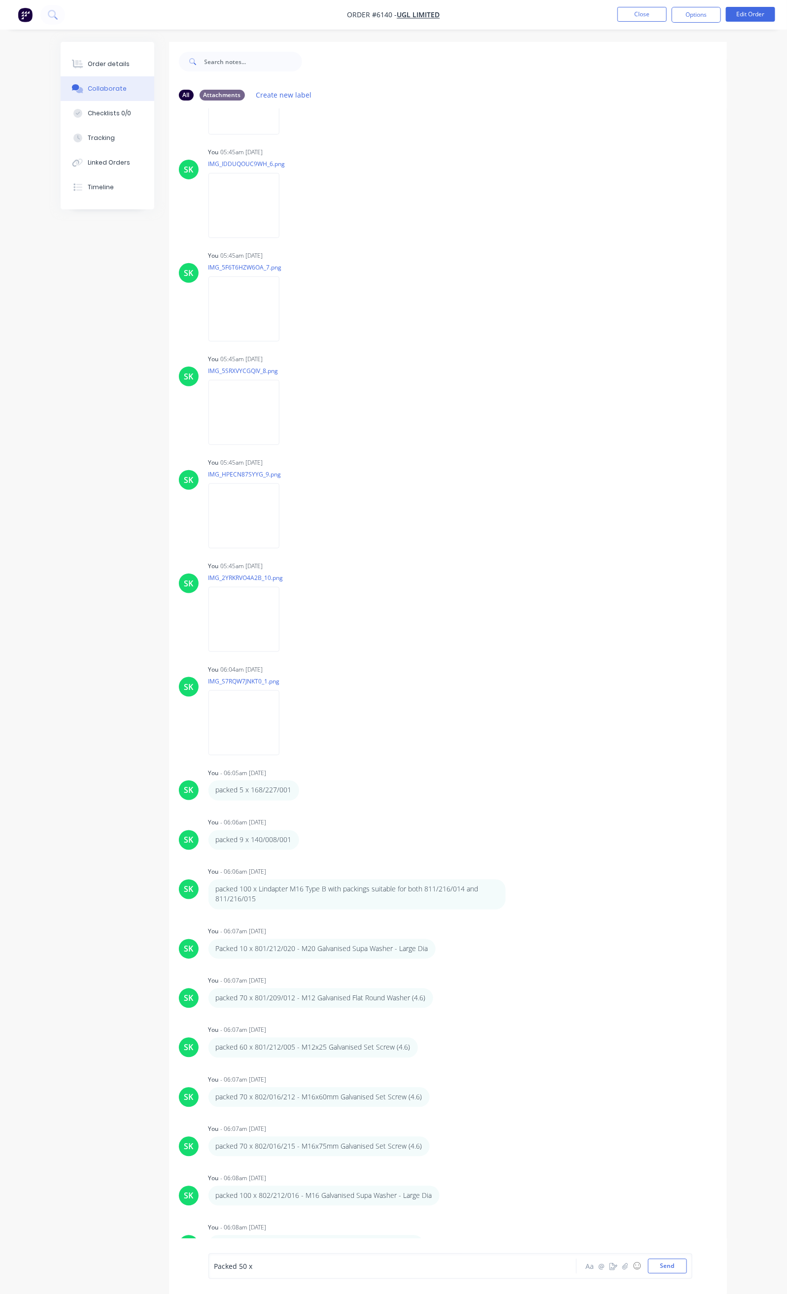
click at [230, 1264] on div "Packed 50 x" at bounding box center [391, 1267] width 354 height 10
click at [214, 1264] on span "Packed 50 x801/201/020 - M20 Galvanised Hex Nut Class8" at bounding box center [309, 1266] width 190 height 9
click at [687, 1260] on button "Send" at bounding box center [667, 1266] width 39 height 15
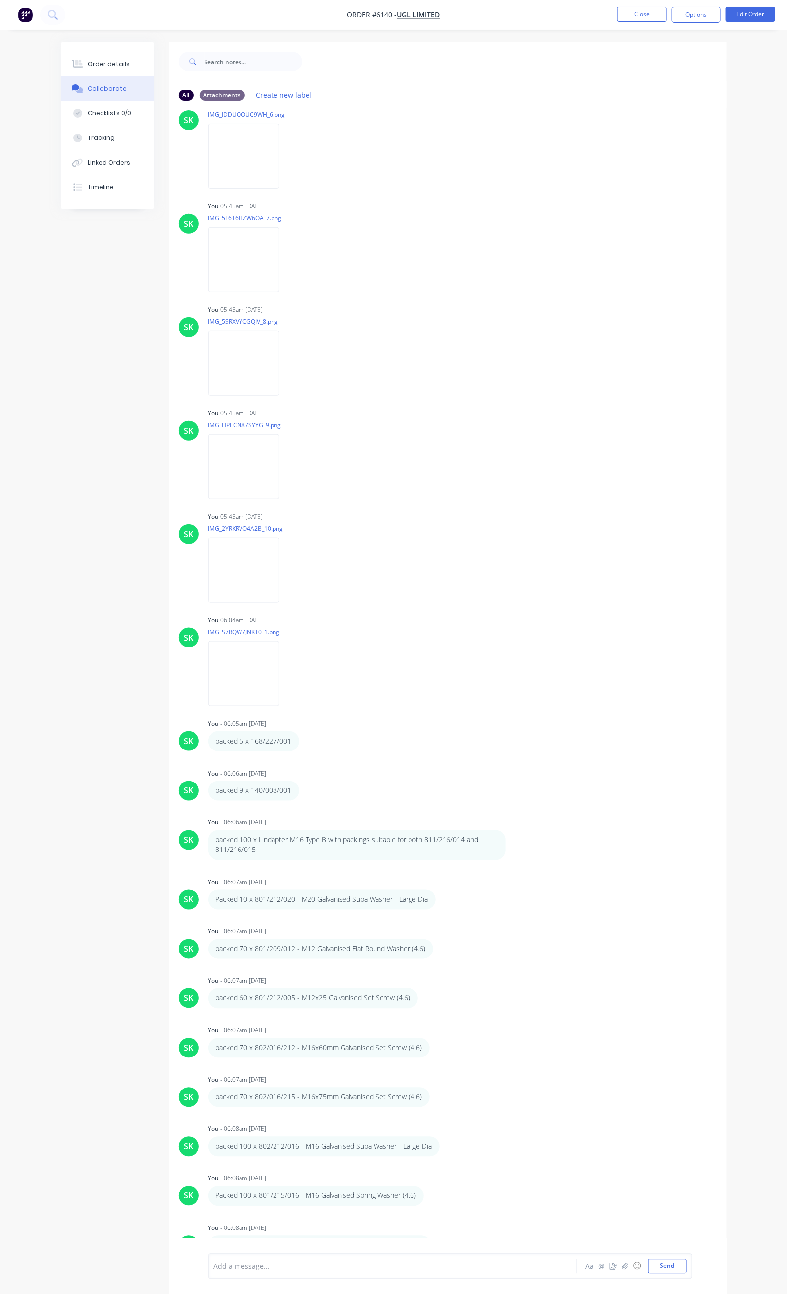
click at [214, 1268] on div at bounding box center [391, 1267] width 354 height 10
click at [217, 1266] on div "packed 50 x" at bounding box center [391, 1267] width 354 height 10
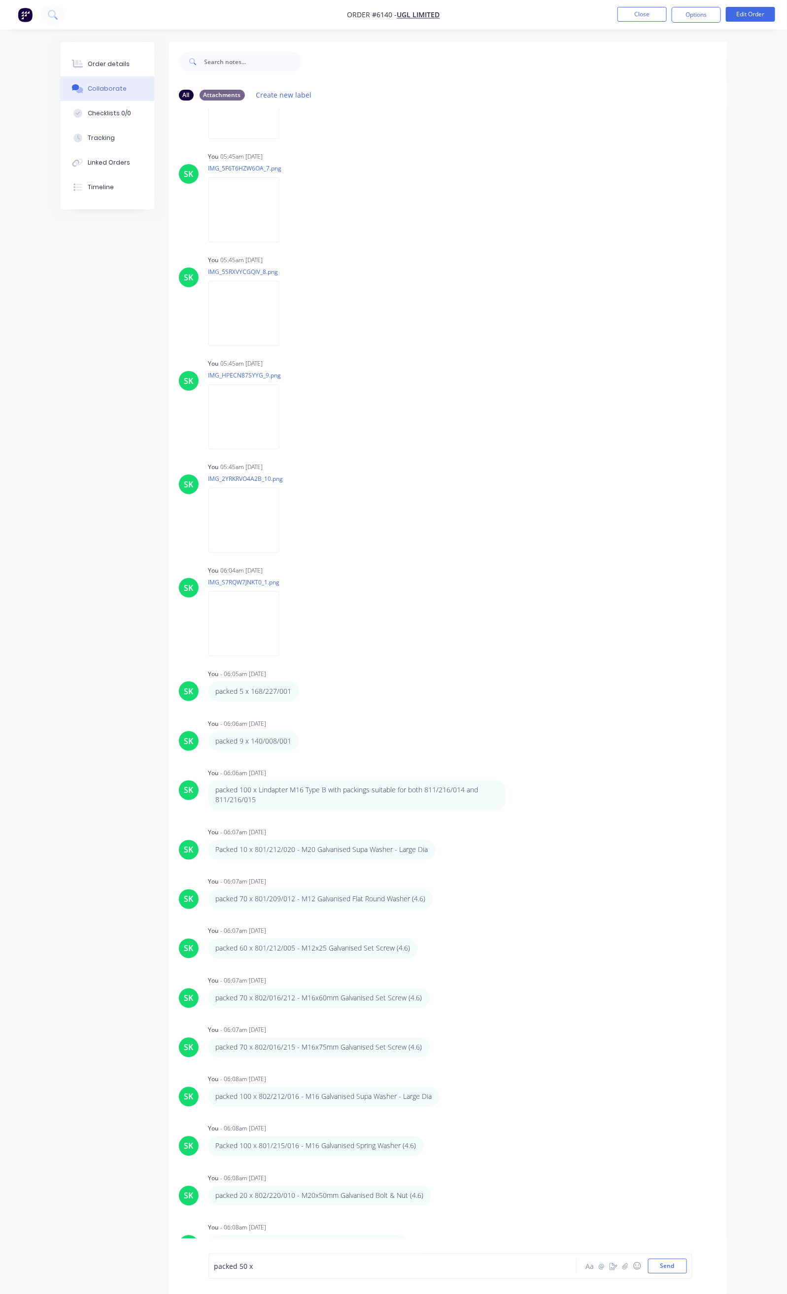
click at [222, 1264] on div "packed 50 x" at bounding box center [391, 1267] width 354 height 10
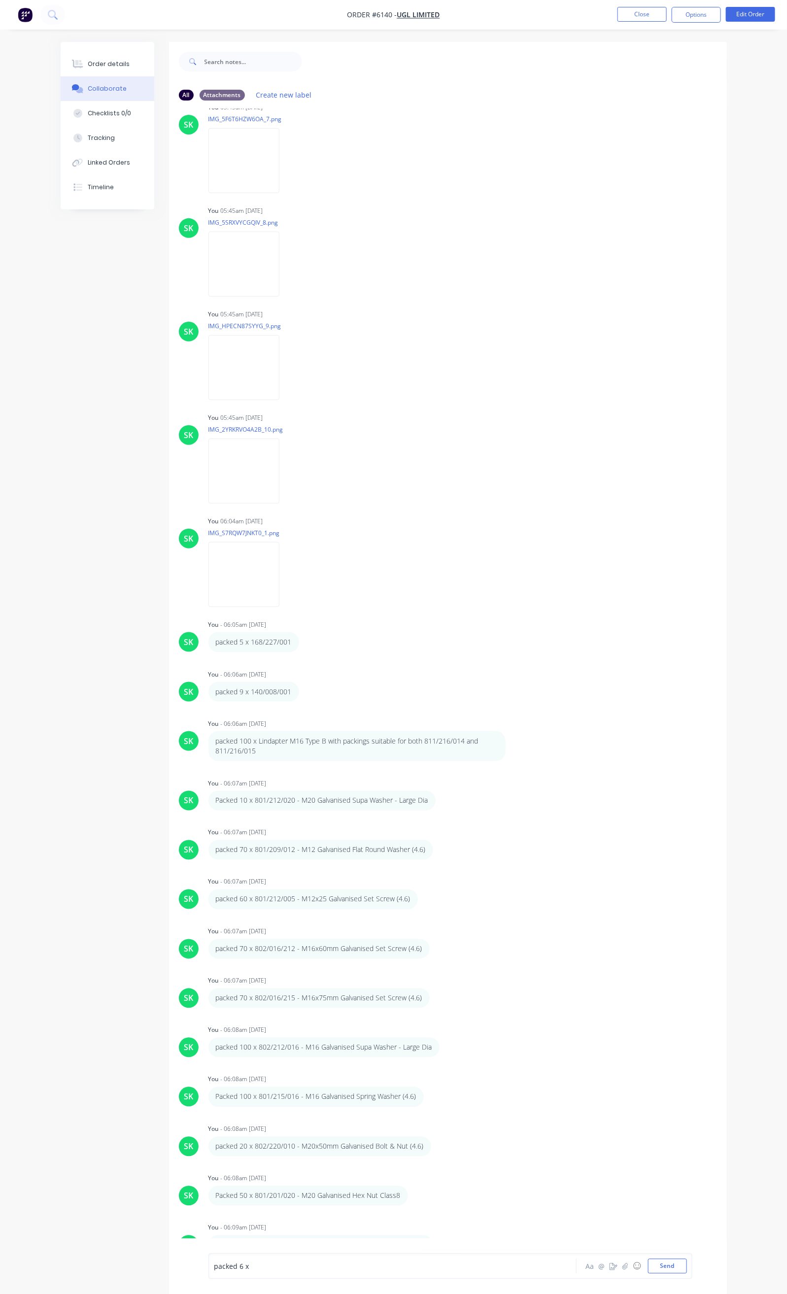
click at [232, 1266] on div "packed 6 x" at bounding box center [391, 1267] width 354 height 10
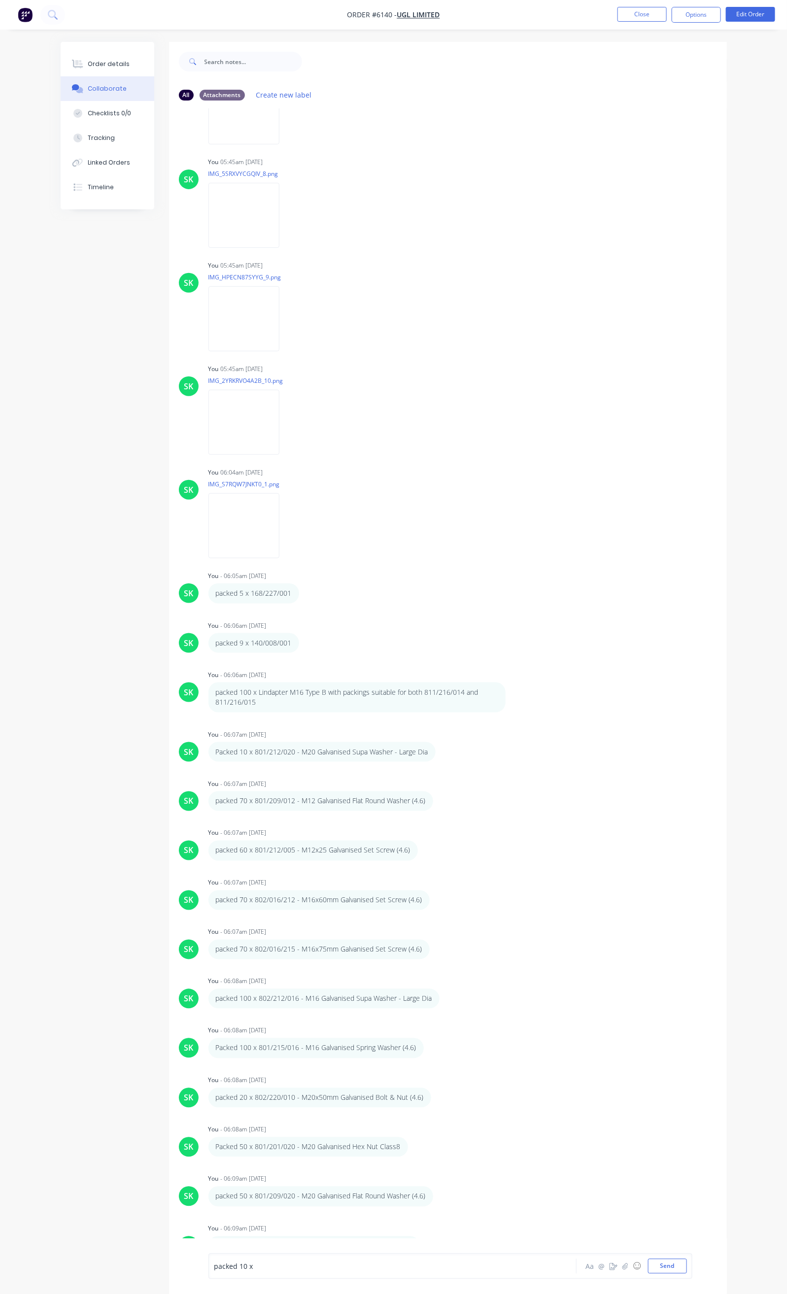
click at [223, 1267] on div "packed 10 x" at bounding box center [391, 1267] width 354 height 10
drag, startPoint x: 164, startPoint y: 1268, endPoint x: 175, endPoint y: 1278, distance: 15.0
click at [214, 1268] on span "Wrap Around Anchor Bracket - 250 SHS (DIM X = 246 MM)" at bounding box center [308, 1268] width 189 height 9
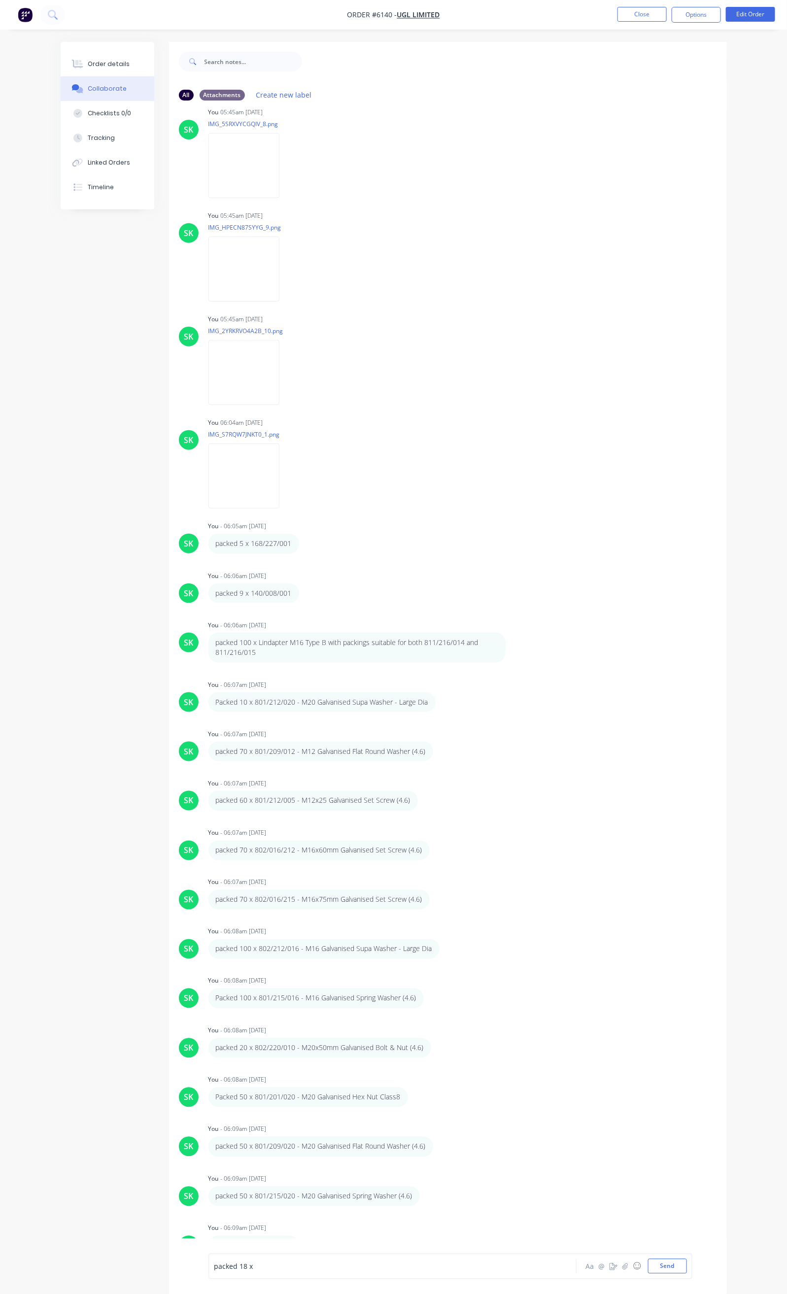
click at [246, 1263] on div "packed 18 x" at bounding box center [391, 1267] width 354 height 10
click at [214, 1271] on span "PFC Channel_173-1201-038 (MOD)_ Wire Run WR1" at bounding box center [304, 1268] width 180 height 9
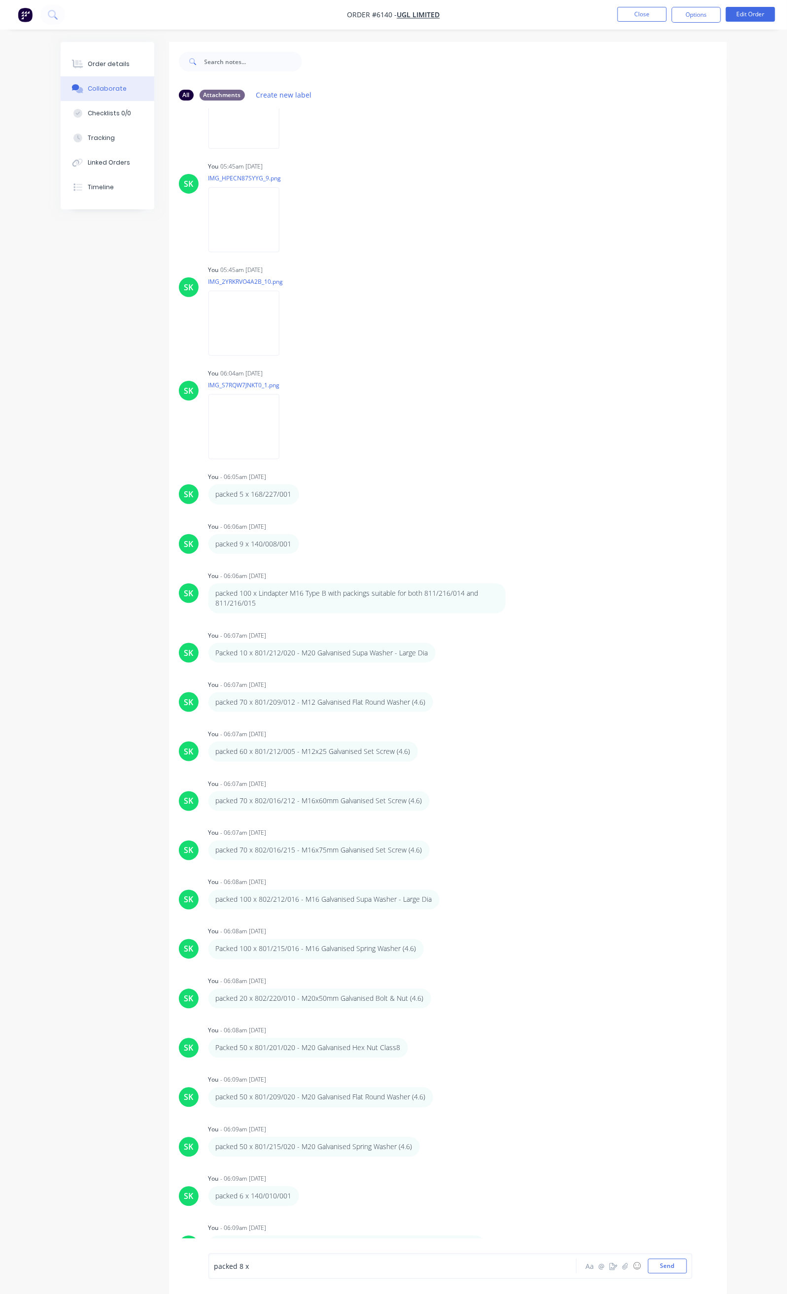
click at [219, 1266] on div "packed 8 x" at bounding box center [391, 1267] width 354 height 10
click at [214, 1267] on span "PFC Channel_173-1201-033 (MOD)_ Wire Run BC1" at bounding box center [303, 1268] width 178 height 9
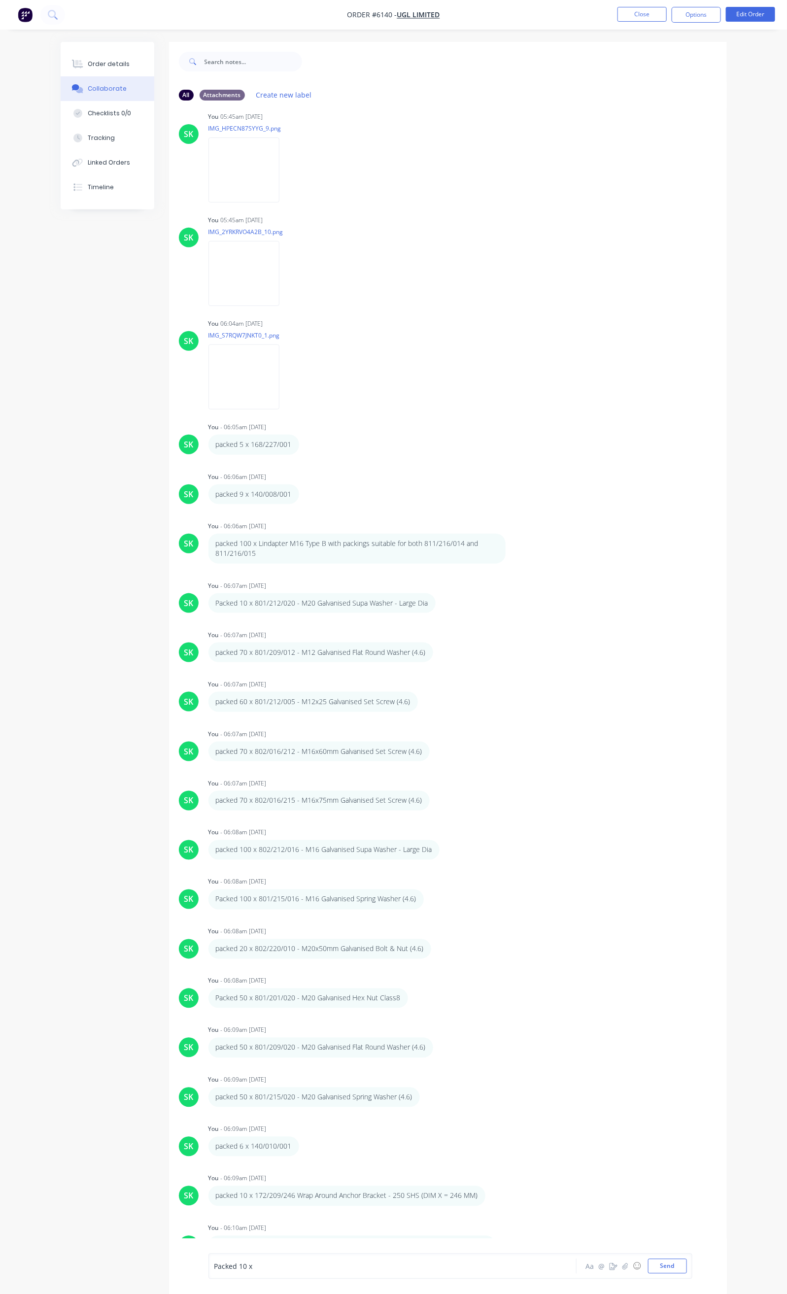
click at [268, 1262] on div "Packed 10 x" at bounding box center [391, 1267] width 354 height 10
click at [214, 1267] on div "Packed 10 x 804/020/260 M20x260mm Galvanized Threaded Rod" at bounding box center [391, 1263] width 355 height 21
click at [214, 1268] on span "M20x260mm Galvanized Threaded Rod" at bounding box center [279, 1268] width 130 height 9
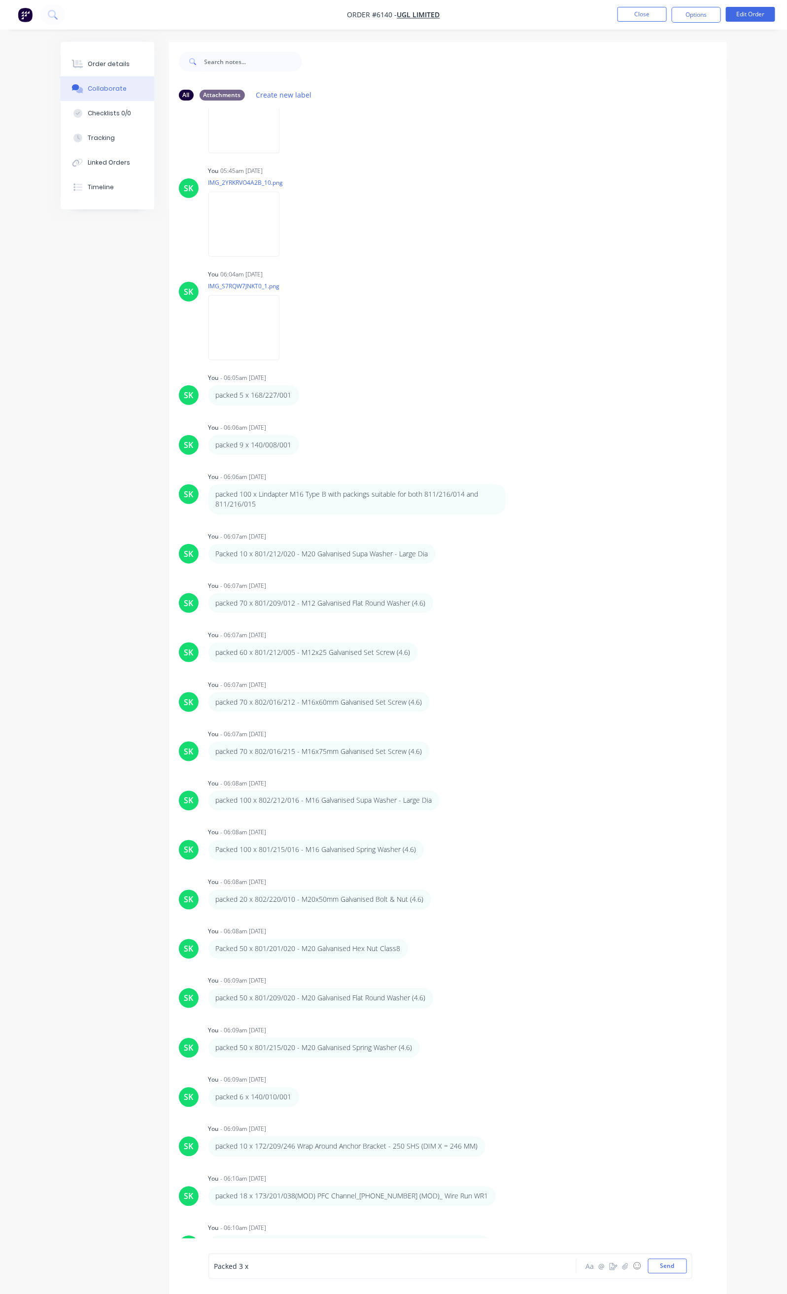
drag, startPoint x: 225, startPoint y: 1269, endPoint x: 220, endPoint y: 1266, distance: 5.1
click at [224, 1269] on div "Packed 3 x" at bounding box center [391, 1267] width 354 height 10
click at [687, 1259] on button "Send" at bounding box center [667, 1266] width 39 height 15
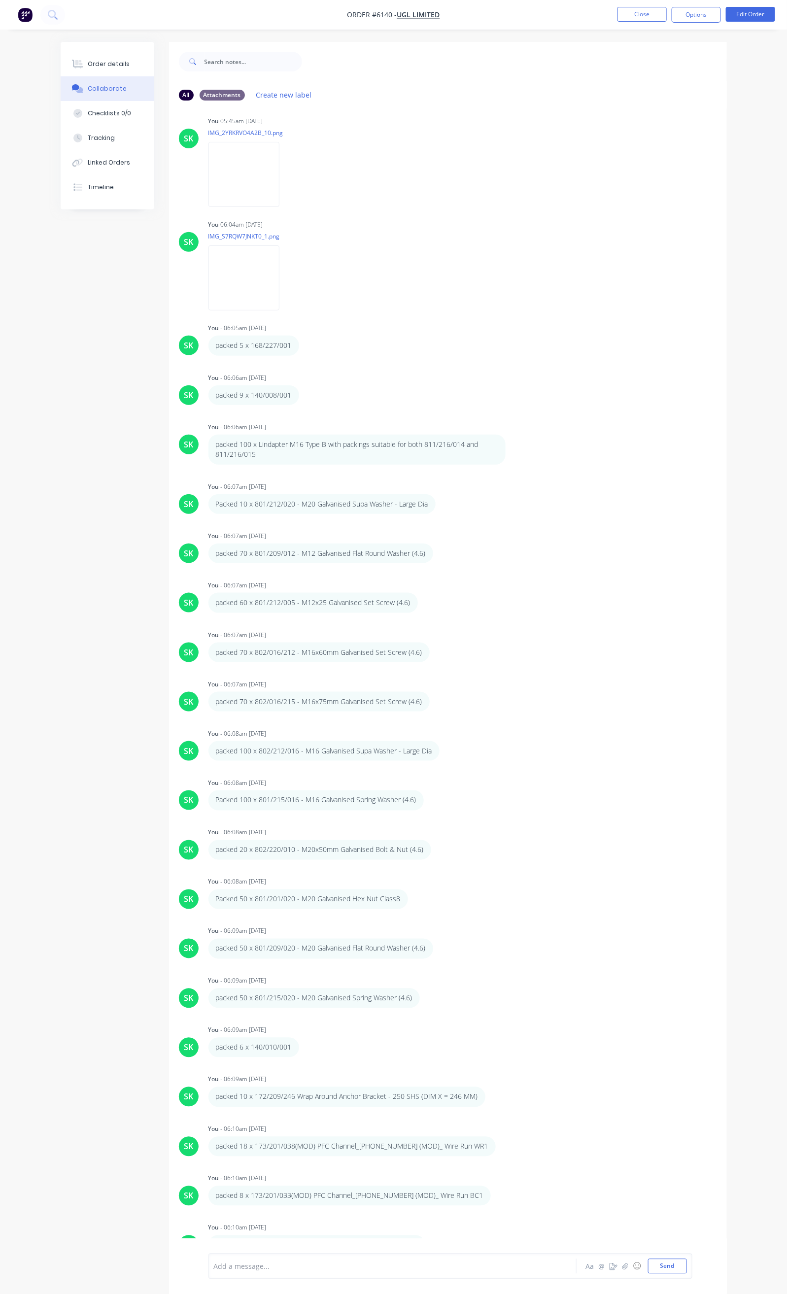
click at [214, 1267] on div at bounding box center [391, 1267] width 354 height 10
click at [243, 1263] on div "Packed 92 x" at bounding box center [391, 1267] width 354 height 10
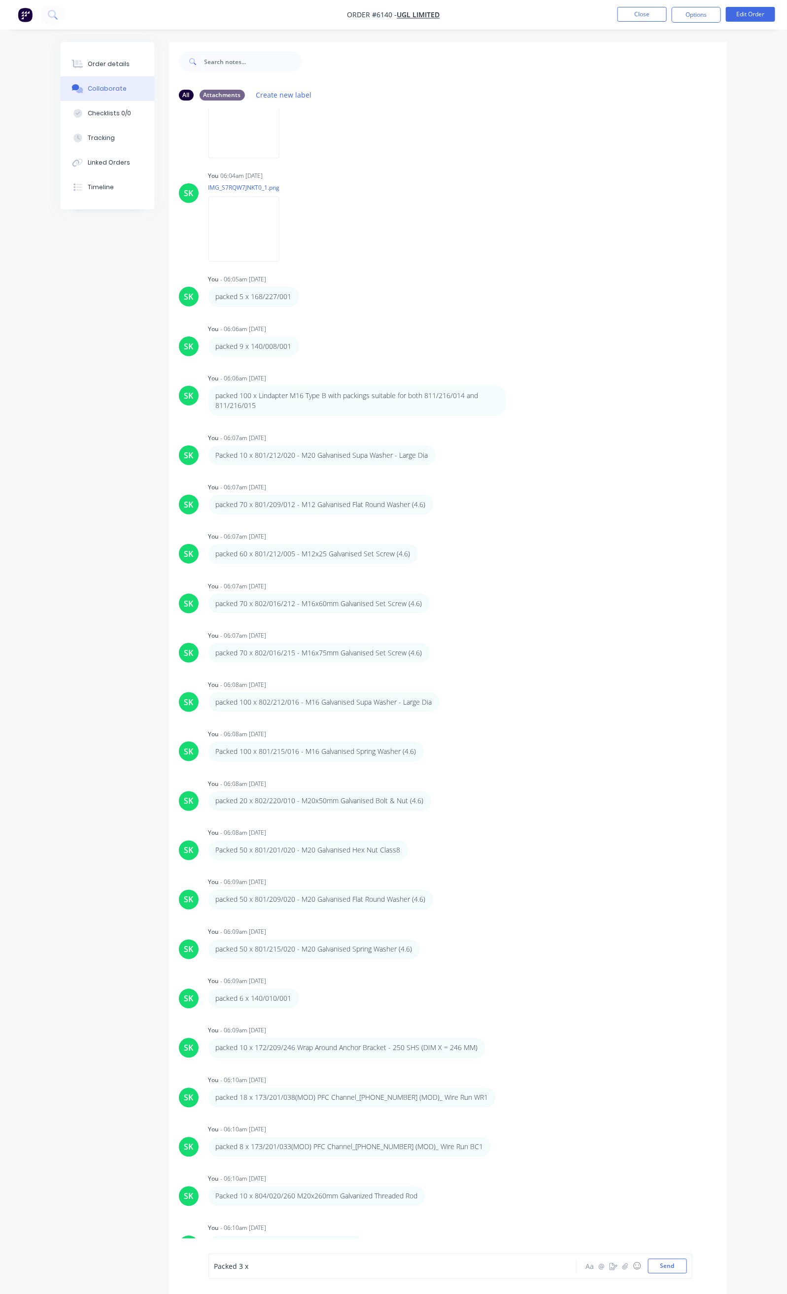
click at [228, 1266] on div "Packed 3 x" at bounding box center [391, 1267] width 354 height 10
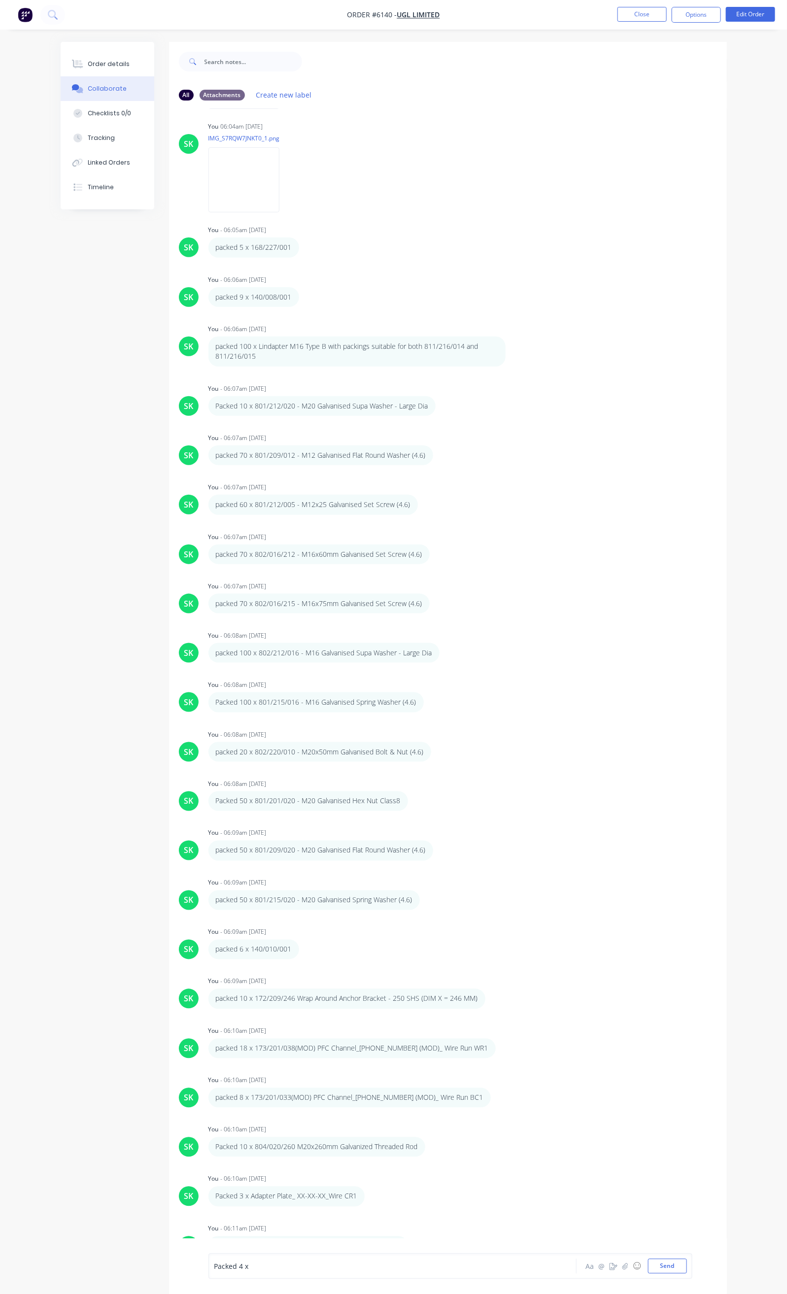
click at [214, 1268] on div "Packed 4 x" at bounding box center [391, 1267] width 354 height 10
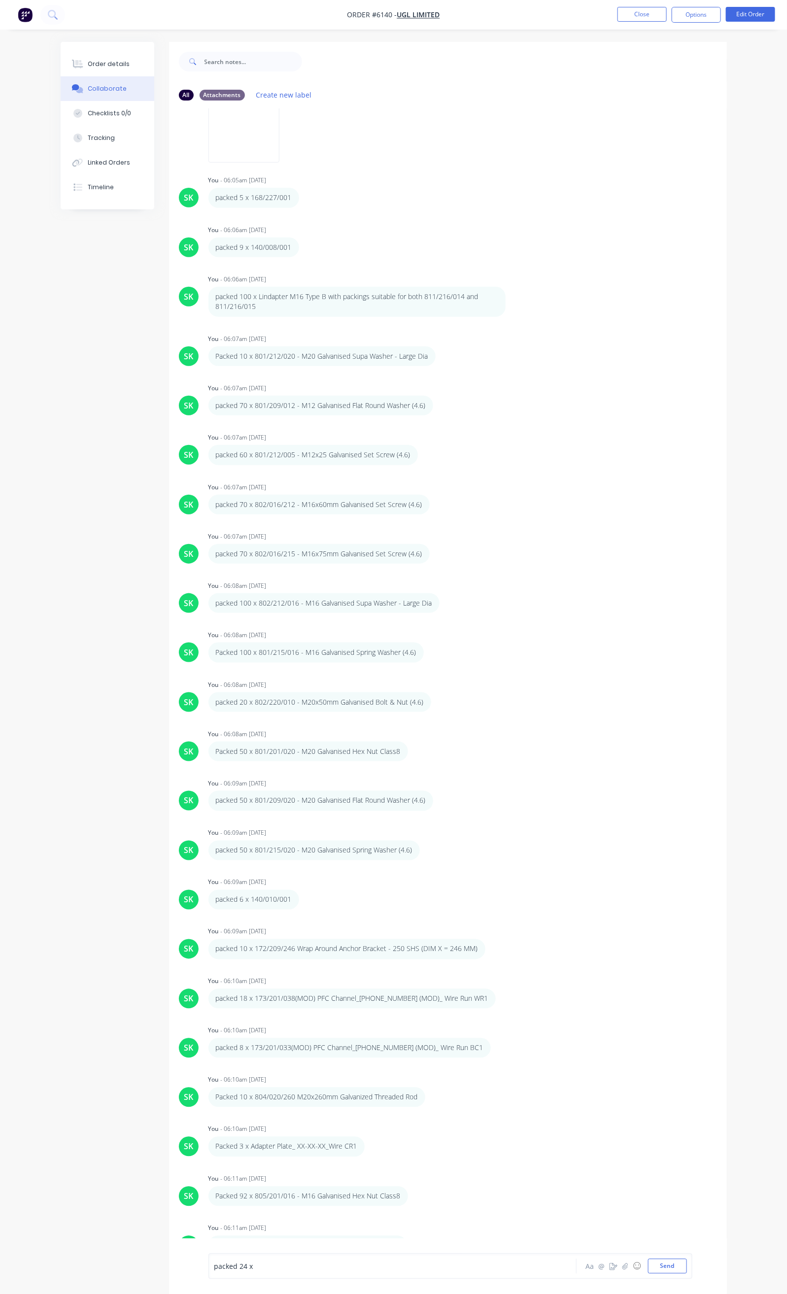
click at [257, 1270] on div "packed 24 x" at bounding box center [391, 1267] width 354 height 10
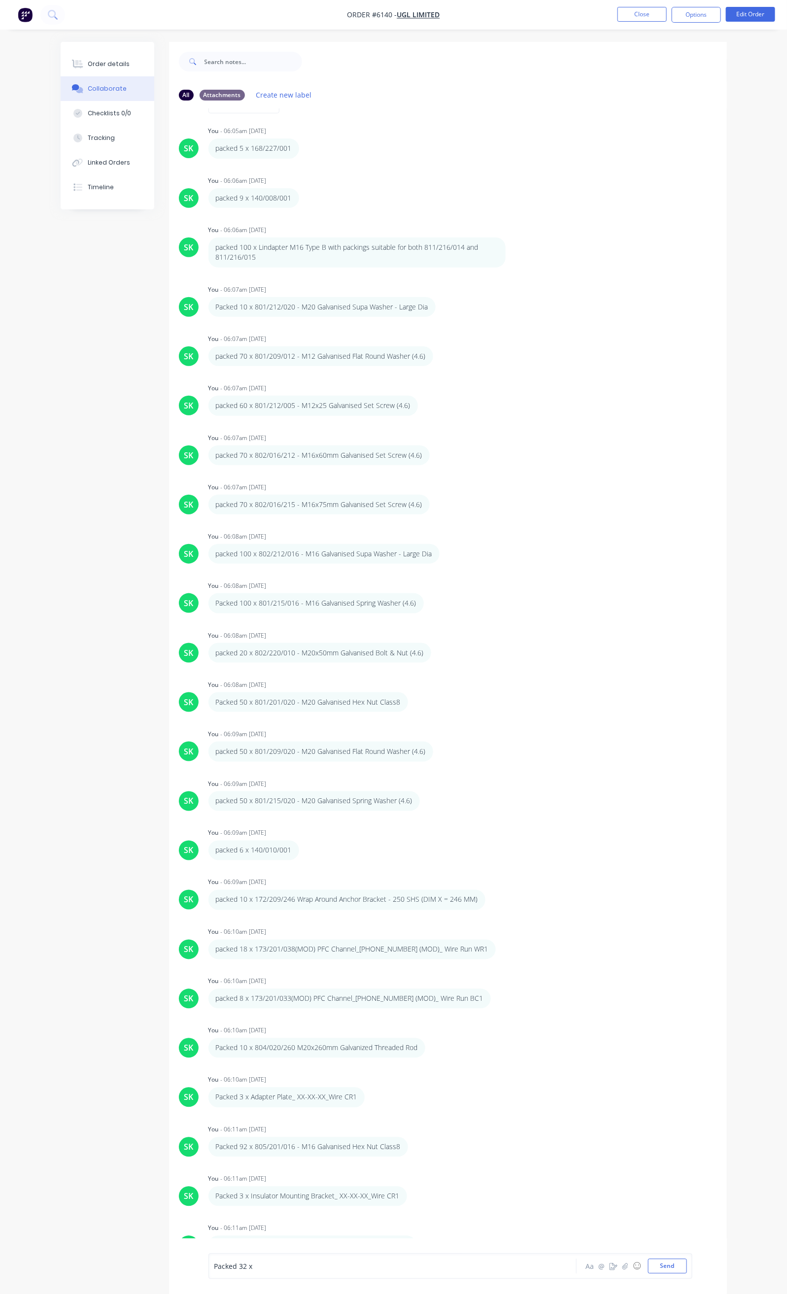
click at [214, 1263] on div "Packed 32 x" at bounding box center [391, 1267] width 354 height 10
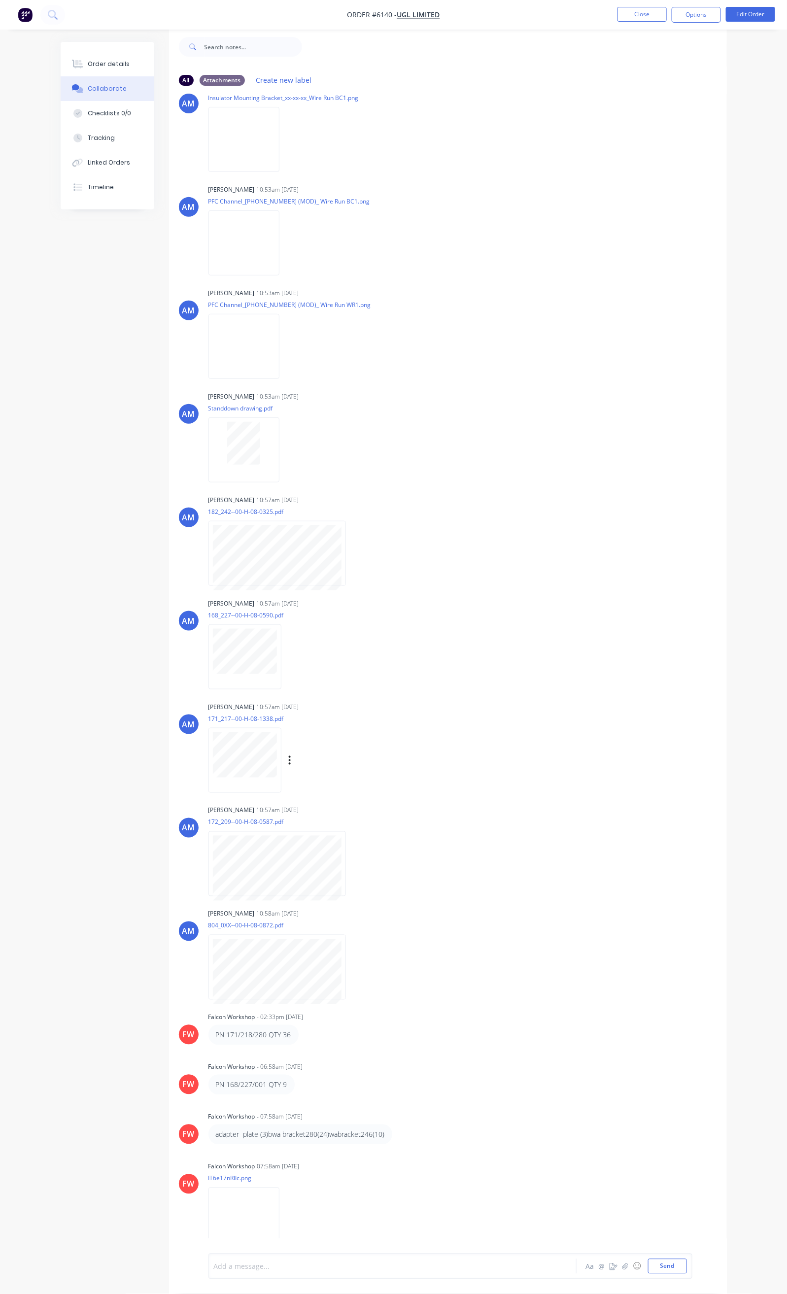
scroll to position [145, 0]
